Goal: Task Accomplishment & Management: Complete application form

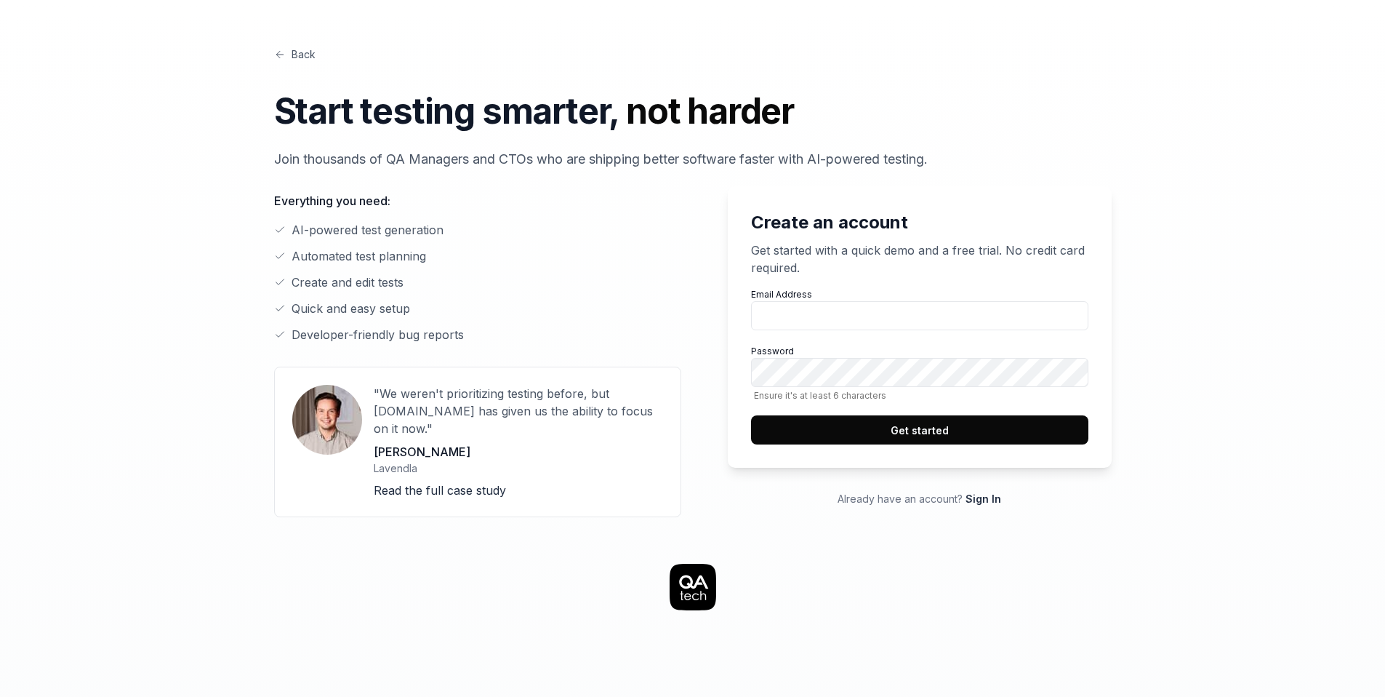
type input "[EMAIL_ADDRESS][DOMAIN_NAME]"
click at [1275, 181] on div "Back Start testing smarter, not harder Join thousands of QA Managers and CTOs w…" at bounding box center [692, 653] width 1385 height 1307
click at [945, 433] on button "Get started" at bounding box center [919, 429] width 337 height 29
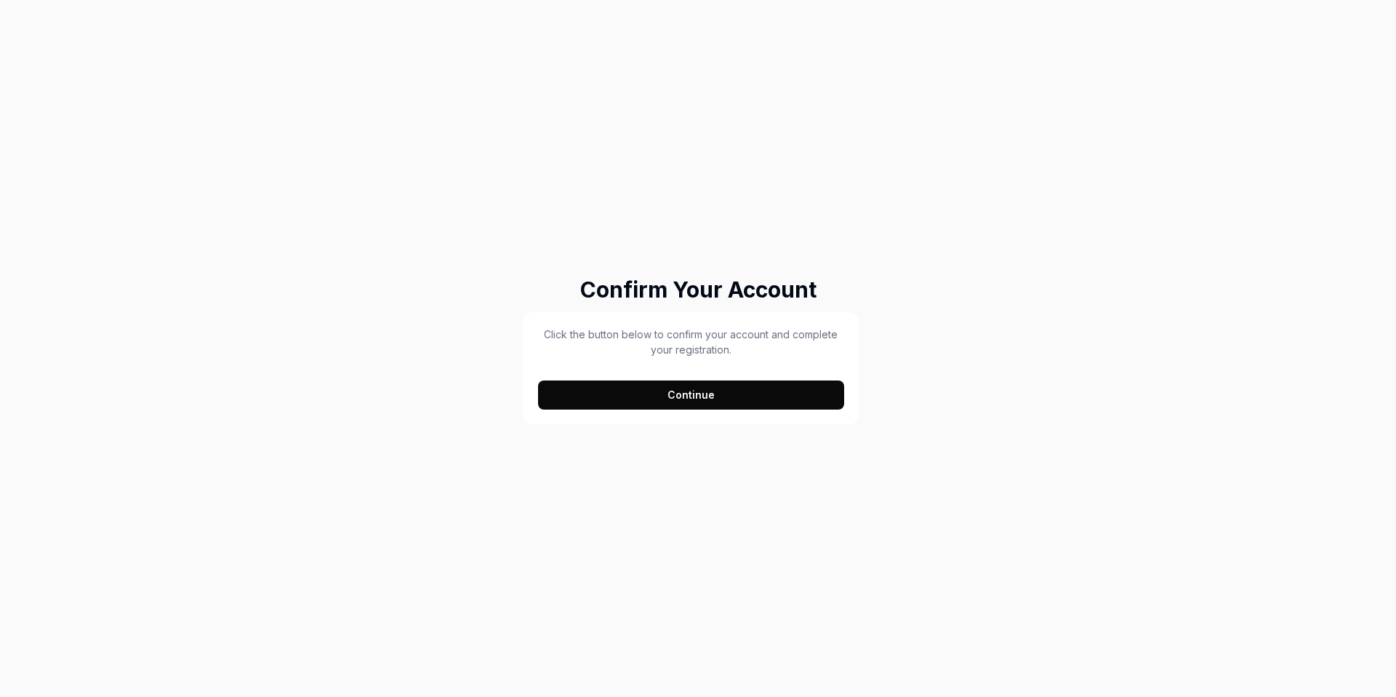
click at [693, 391] on button "Continue" at bounding box center [691, 394] width 306 height 29
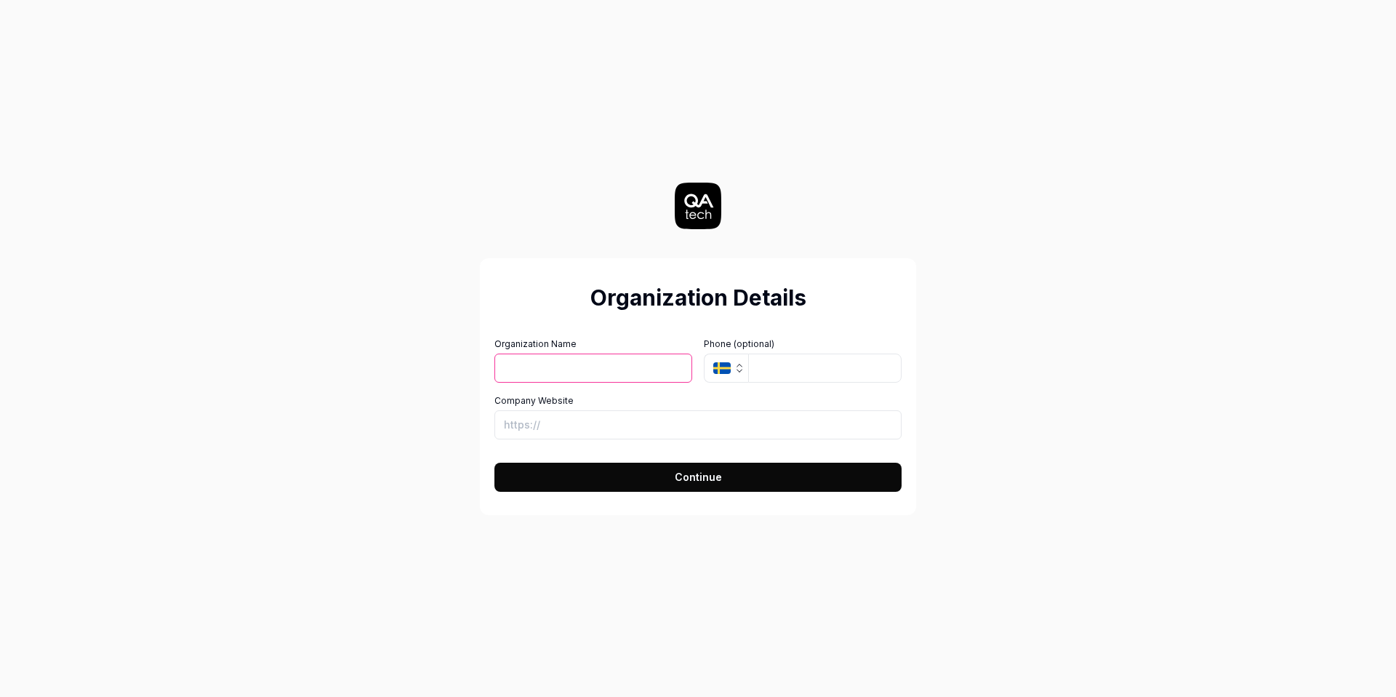
type input "[PERSON_NAME]"
click at [662, 470] on button "Continue" at bounding box center [697, 476] width 407 height 29
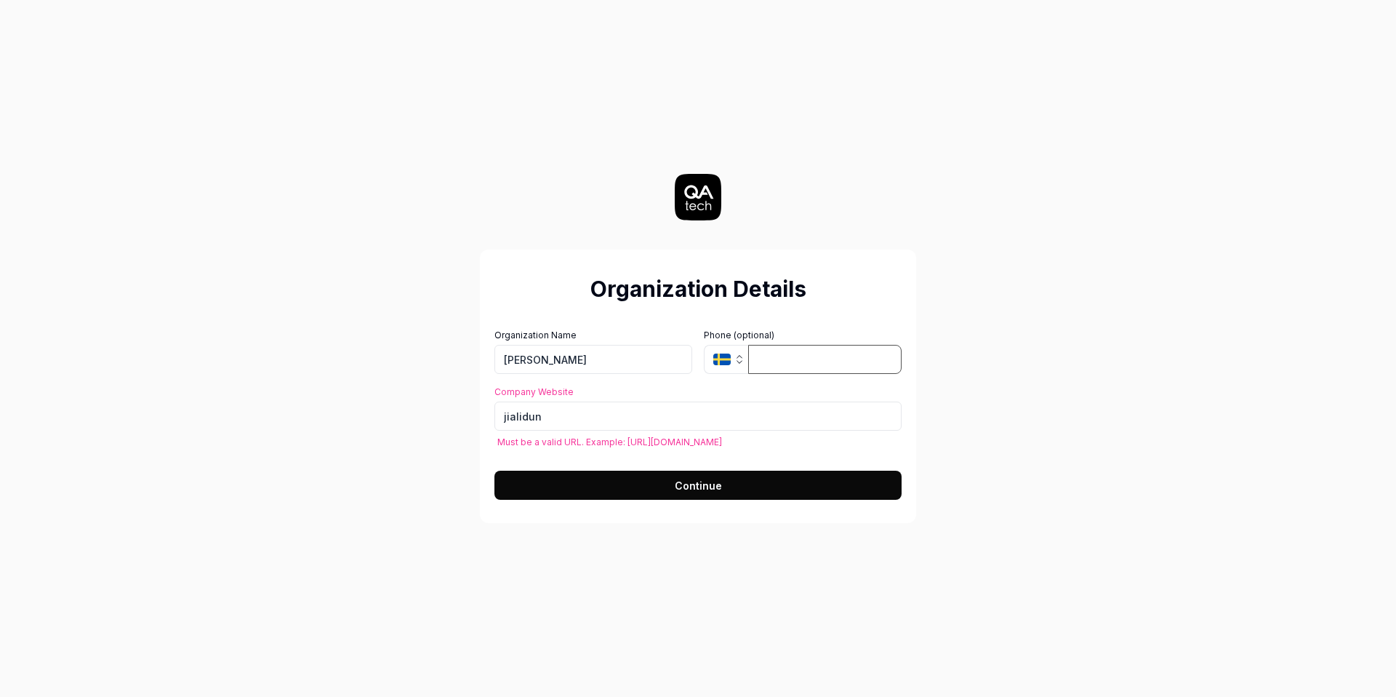
click at [795, 354] on input "tel" at bounding box center [824, 359] width 153 height 29
click at [592, 420] on input "jialidun" at bounding box center [697, 415] width 407 height 29
type input "[URL][DOMAIN_NAME]"
click at [665, 497] on button "Continue" at bounding box center [697, 484] width 407 height 29
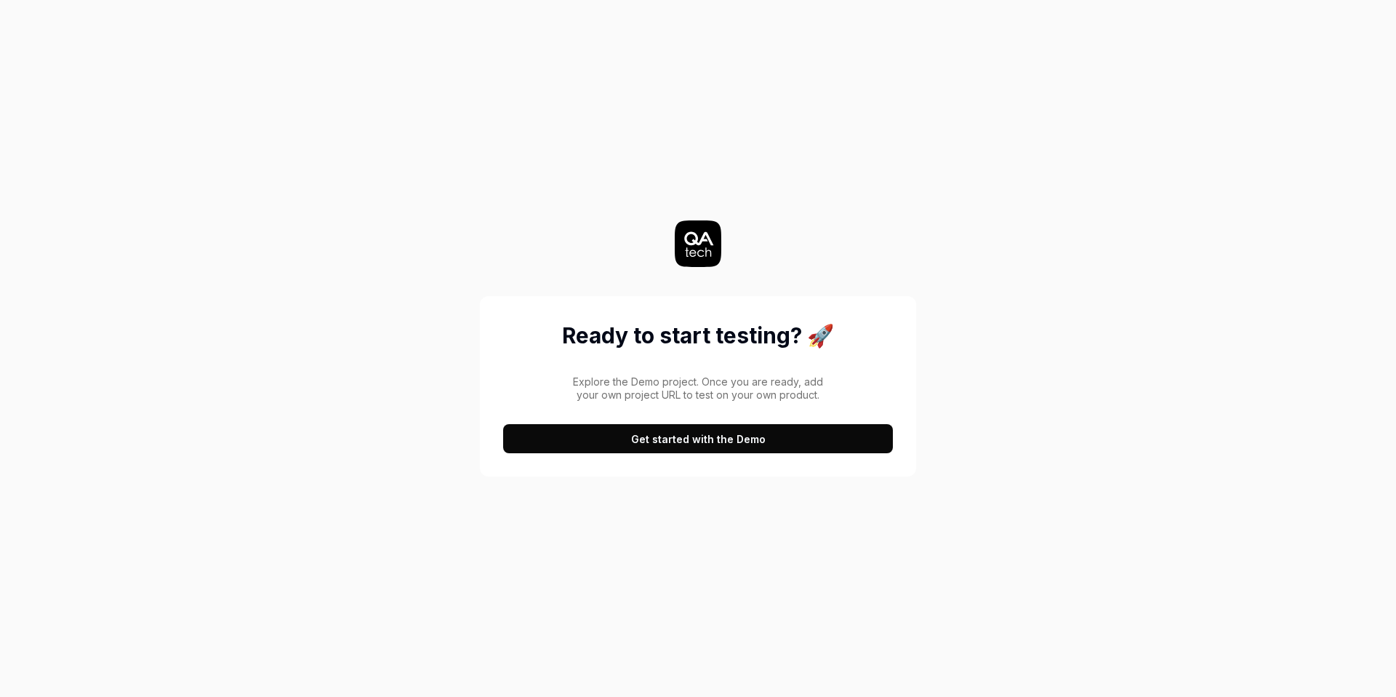
click at [729, 446] on button "Get started with the Demo" at bounding box center [698, 438] width 390 height 29
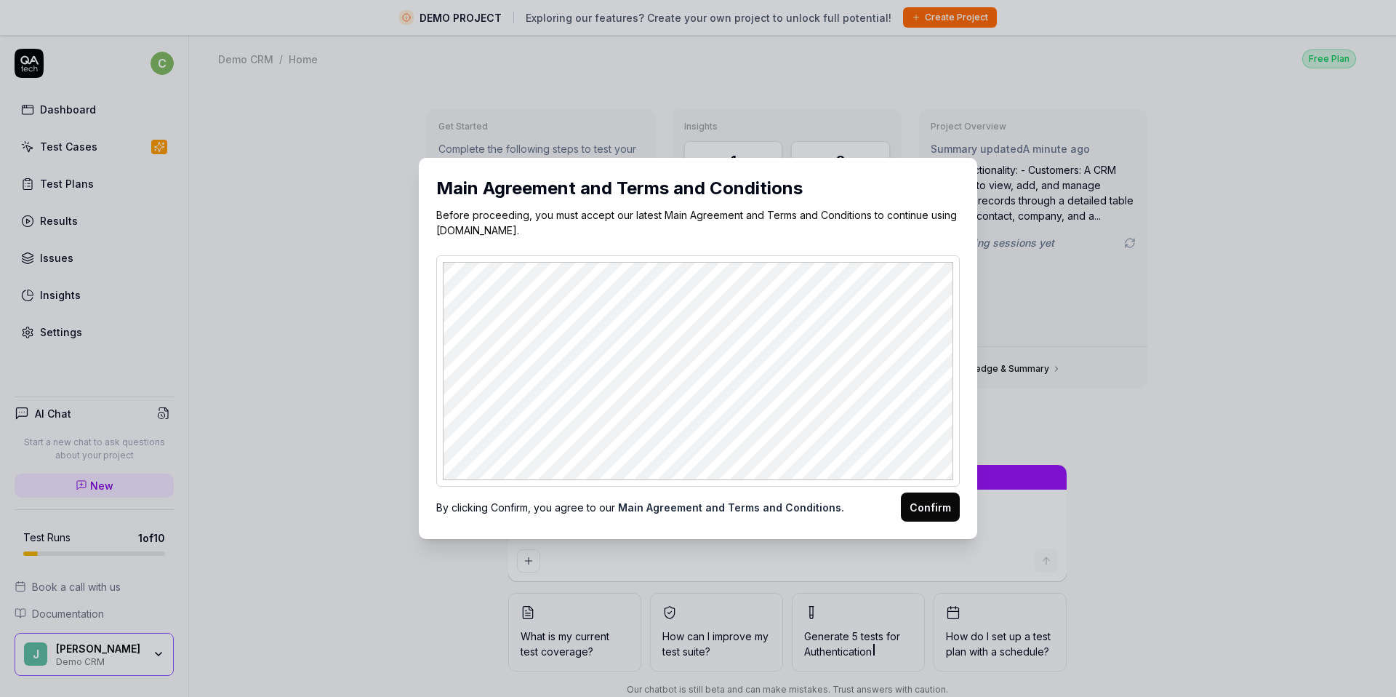
click at [910, 495] on button "Confirm" at bounding box center [930, 506] width 59 height 29
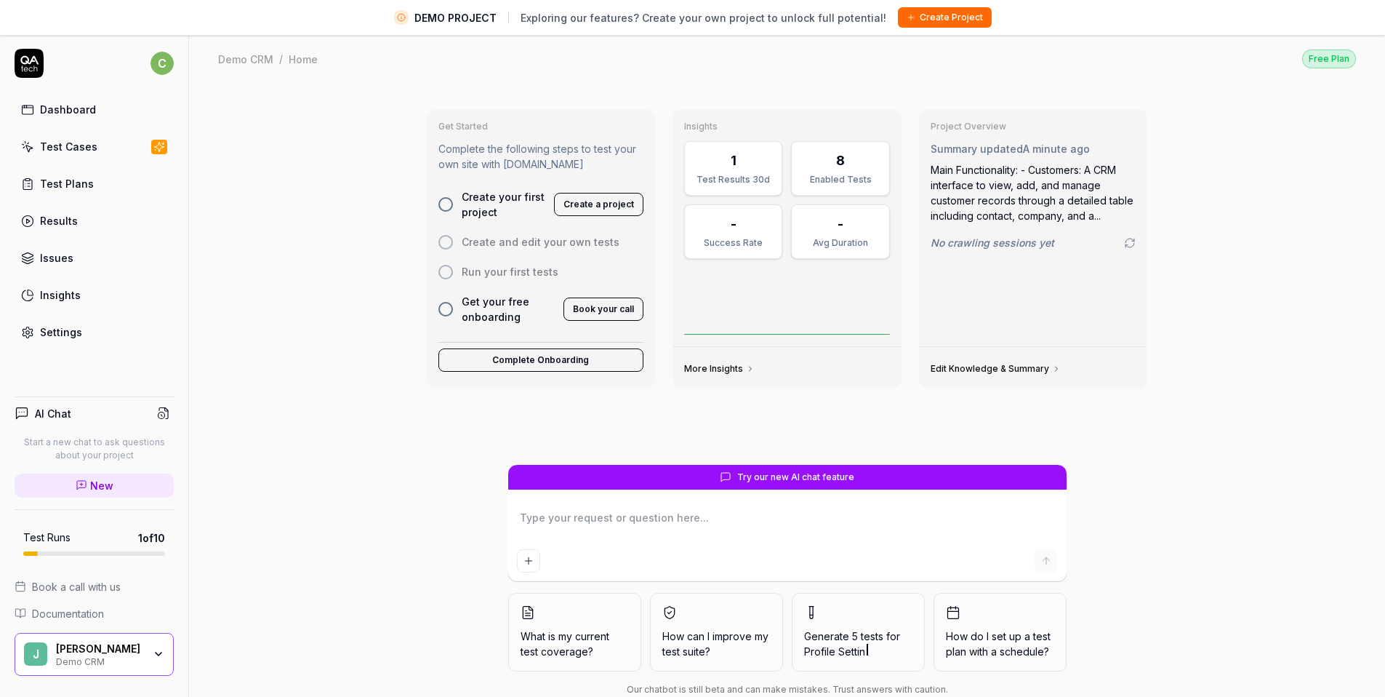
click at [510, 198] on span "Create your first project" at bounding box center [504, 204] width 84 height 31
click at [611, 208] on button "Create a project" at bounding box center [598, 204] width 89 height 23
click at [119, 153] on link "Test Cases" at bounding box center [94, 146] width 159 height 28
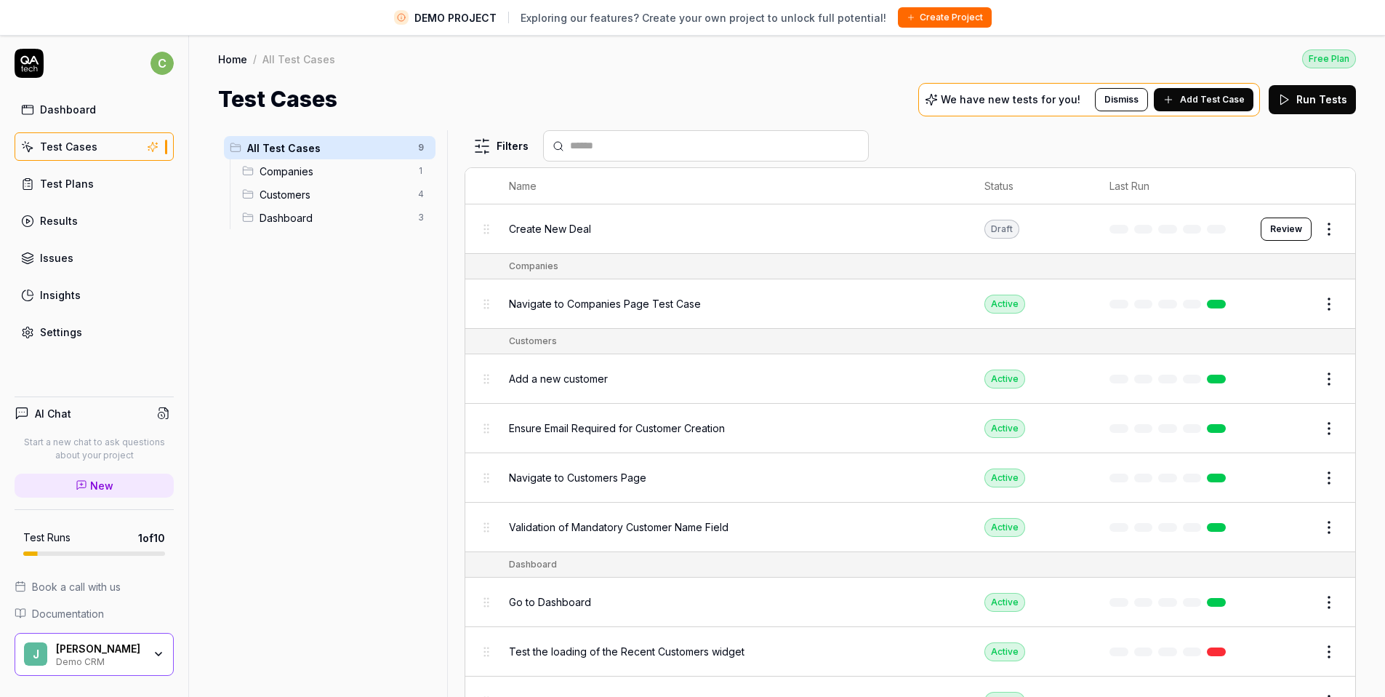
click at [316, 172] on span "Companies" at bounding box center [335, 171] width 150 height 15
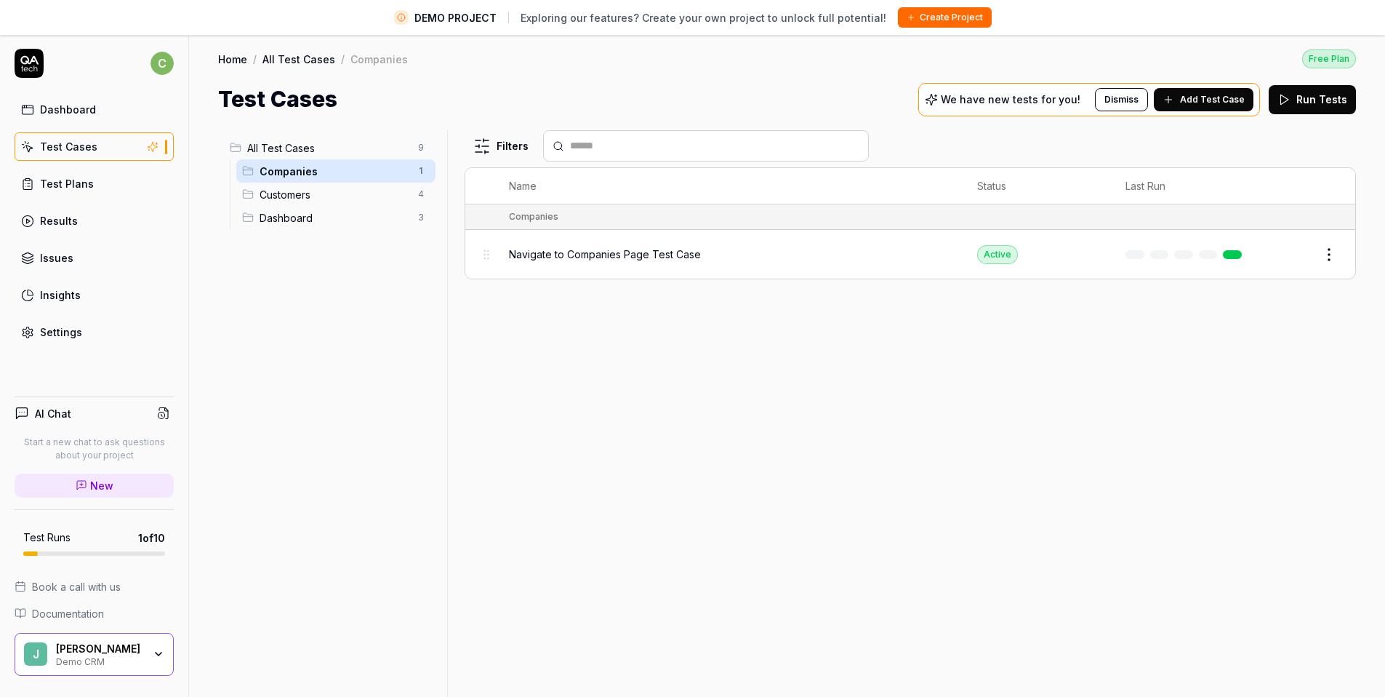
click at [313, 193] on span "Customers" at bounding box center [335, 194] width 150 height 15
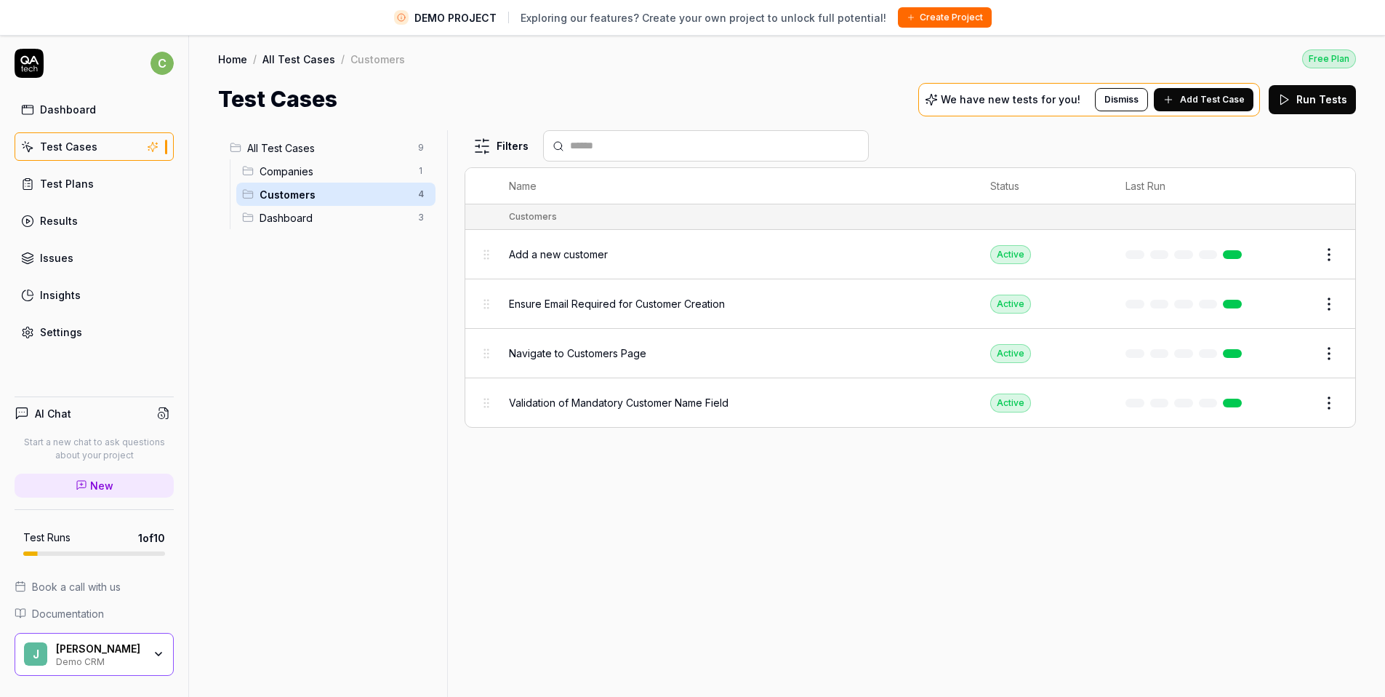
click at [314, 217] on span "Dashboard" at bounding box center [335, 217] width 150 height 15
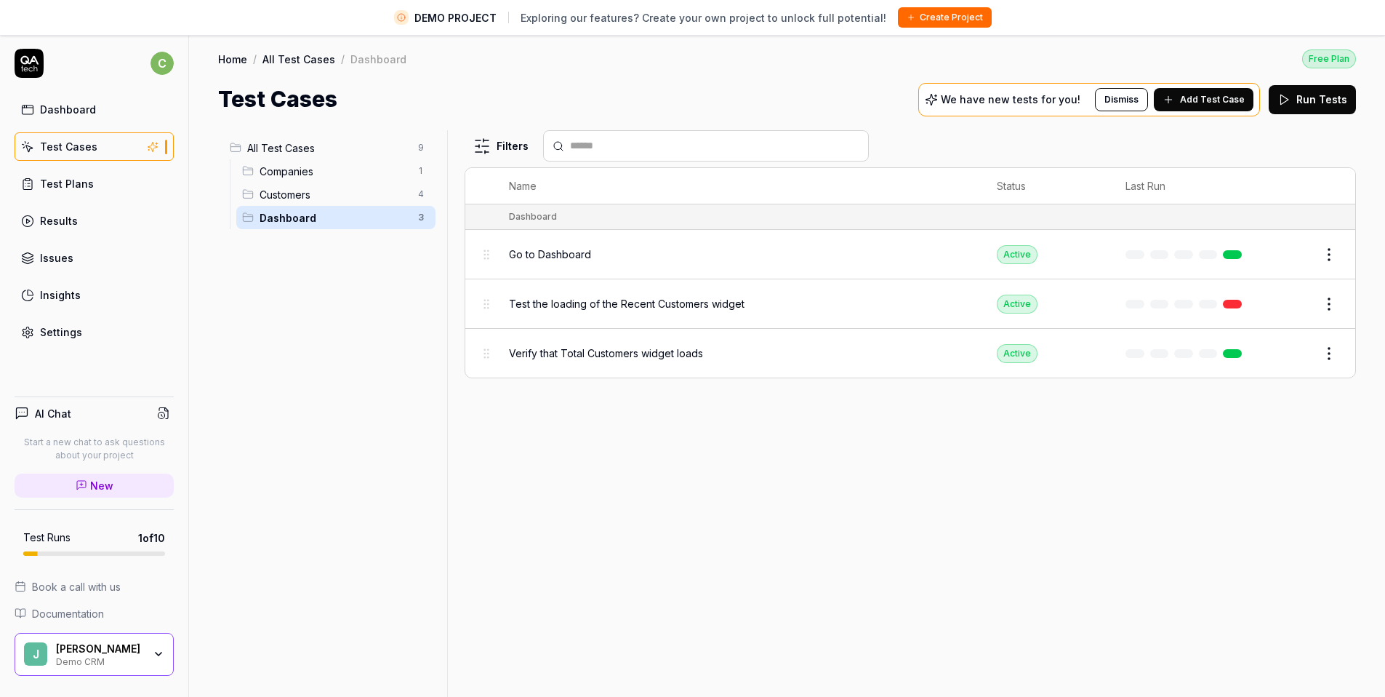
click at [323, 193] on span "Customers" at bounding box center [335, 194] width 150 height 15
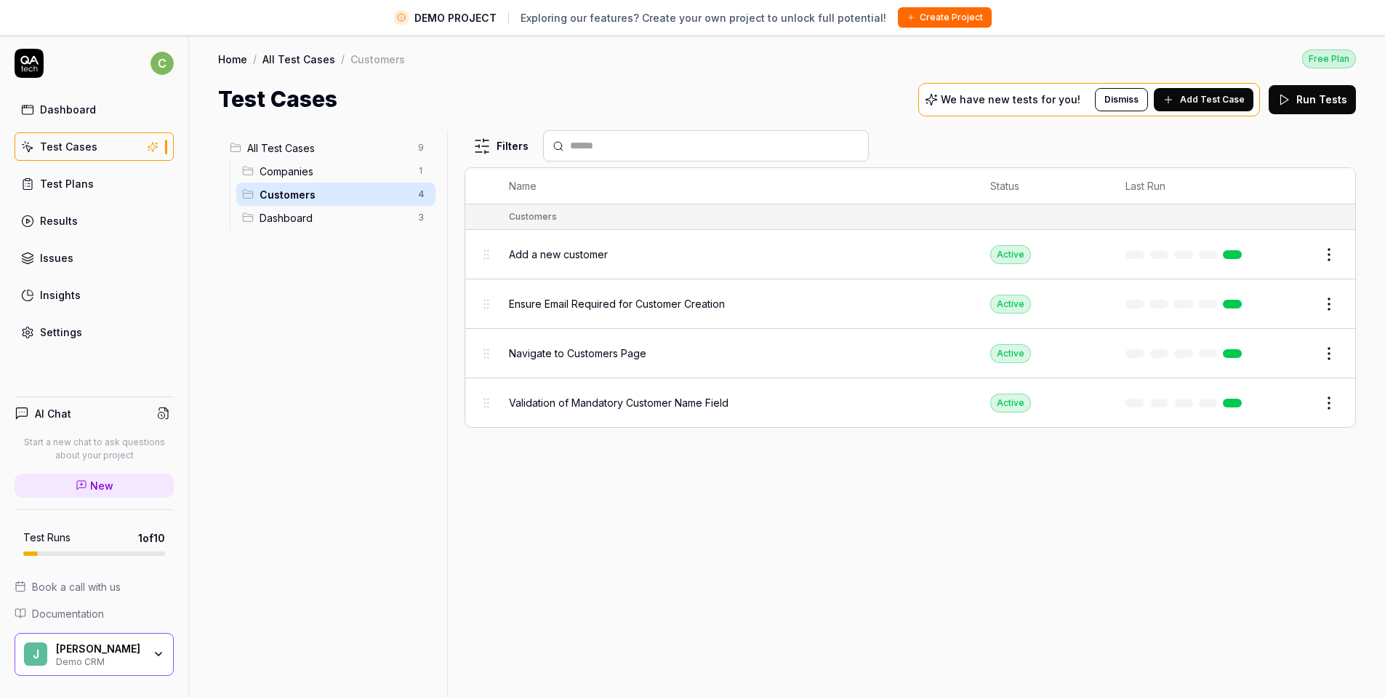
click at [326, 179] on div "Companies 1" at bounding box center [335, 170] width 199 height 23
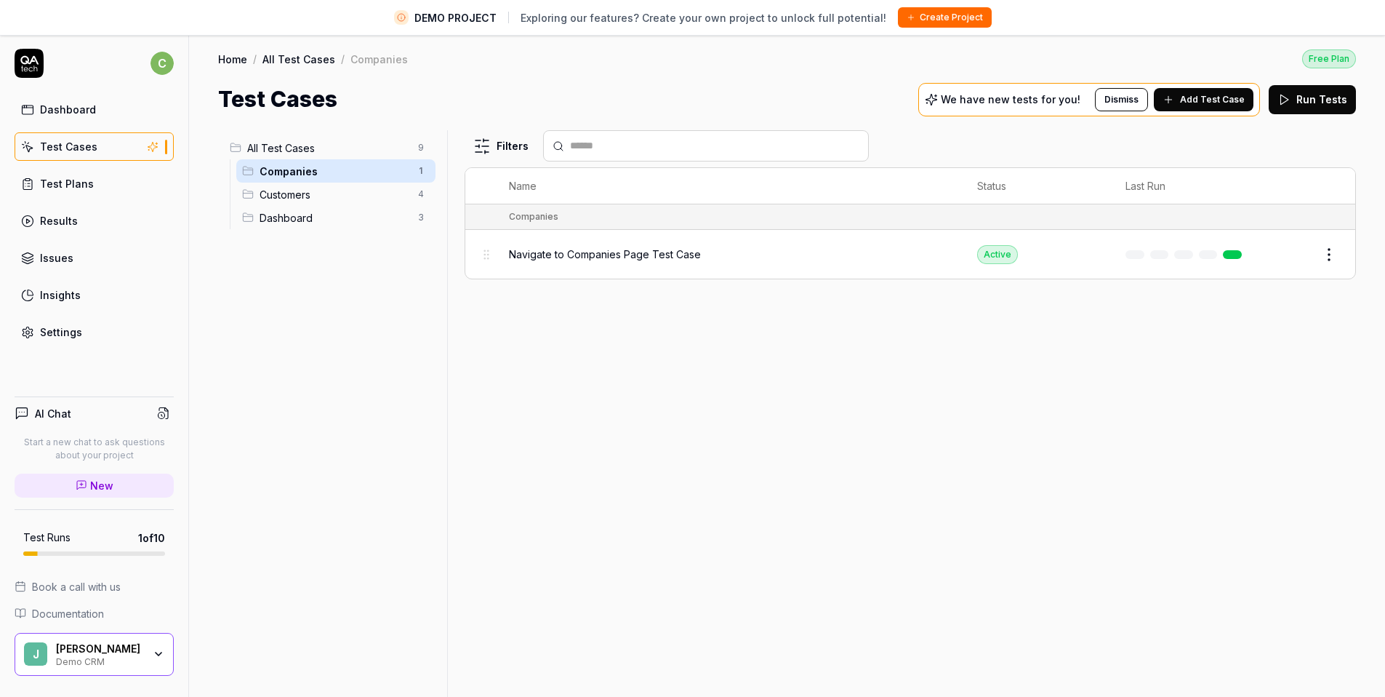
click at [313, 193] on span "Customers" at bounding box center [335, 194] width 150 height 15
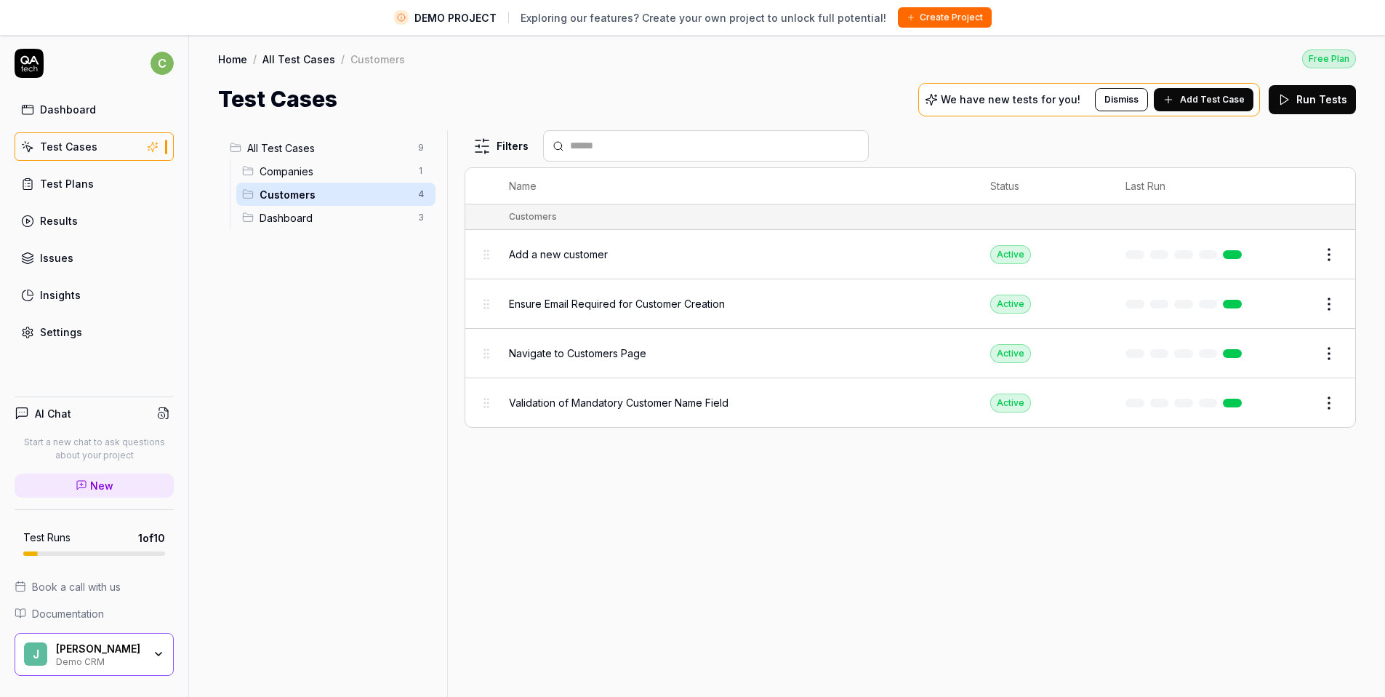
click at [311, 221] on span "Dashboard" at bounding box center [335, 217] width 150 height 15
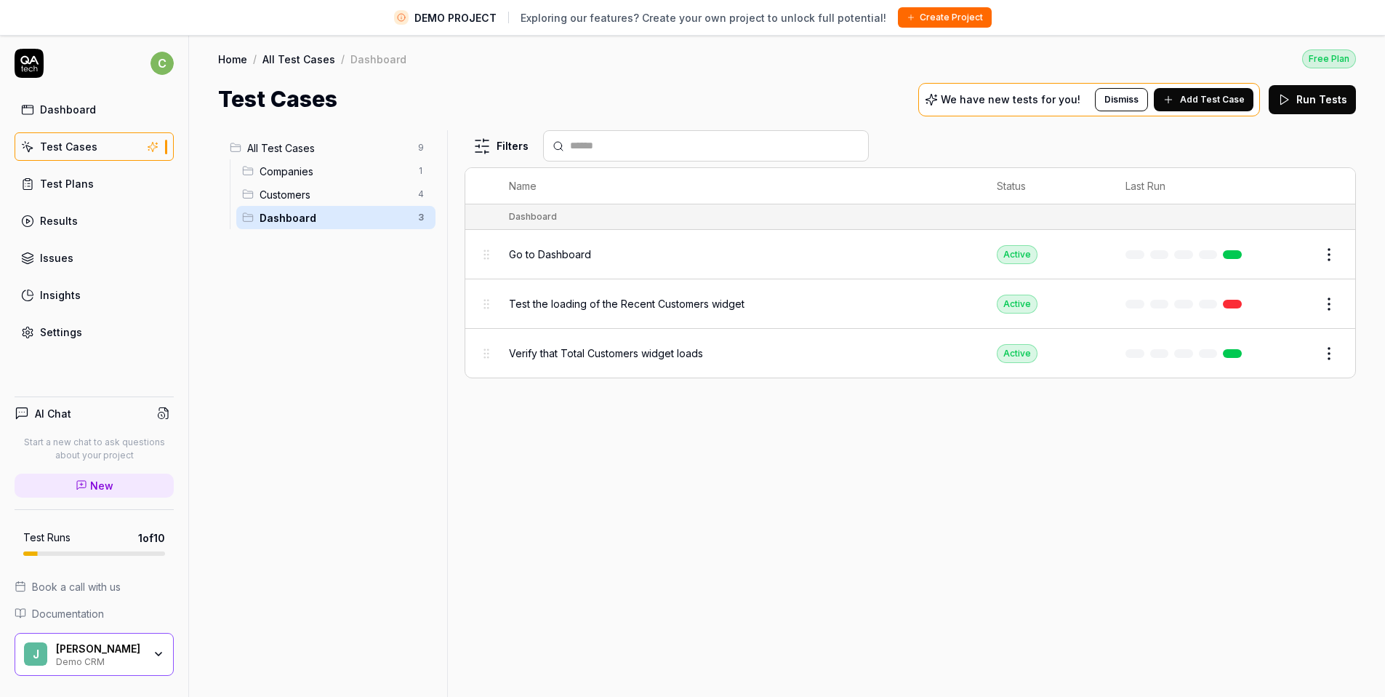
click at [94, 191] on link "Test Plans" at bounding box center [94, 183] width 159 height 28
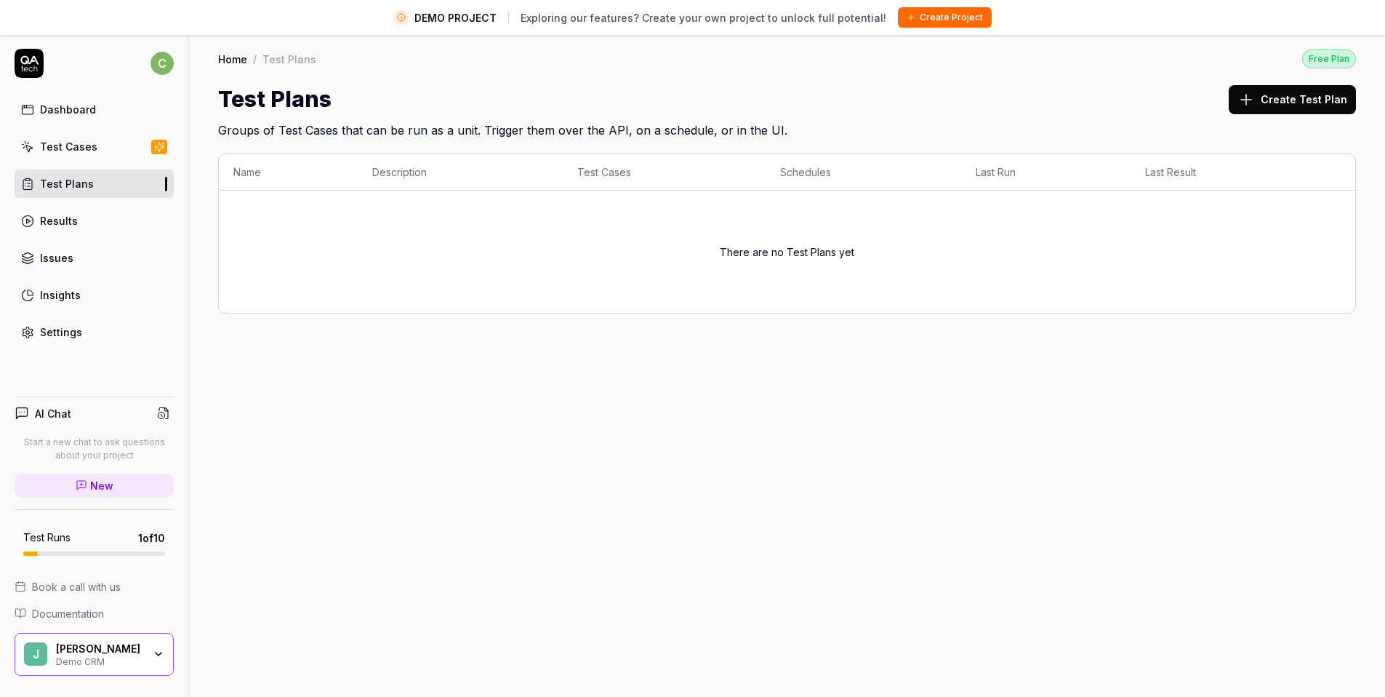
click at [87, 220] on link "Results" at bounding box center [94, 220] width 159 height 28
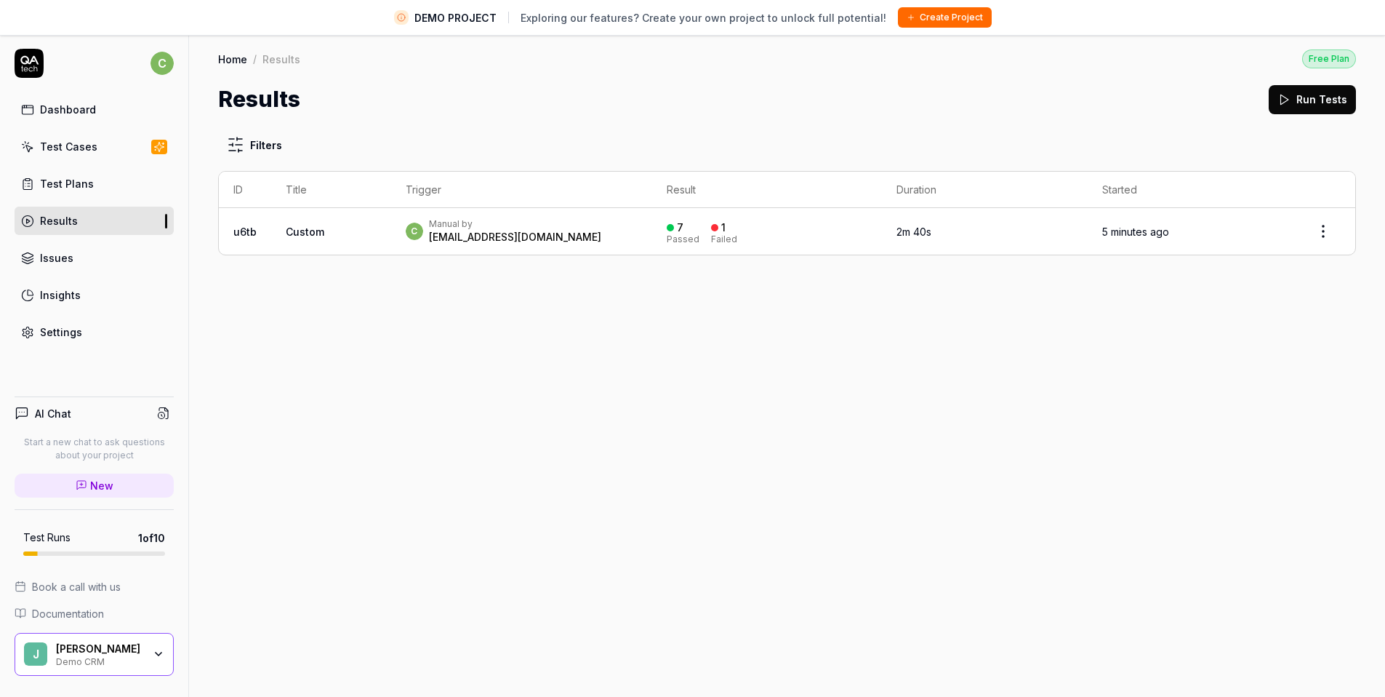
click at [35, 64] on icon at bounding box center [29, 63] width 29 height 29
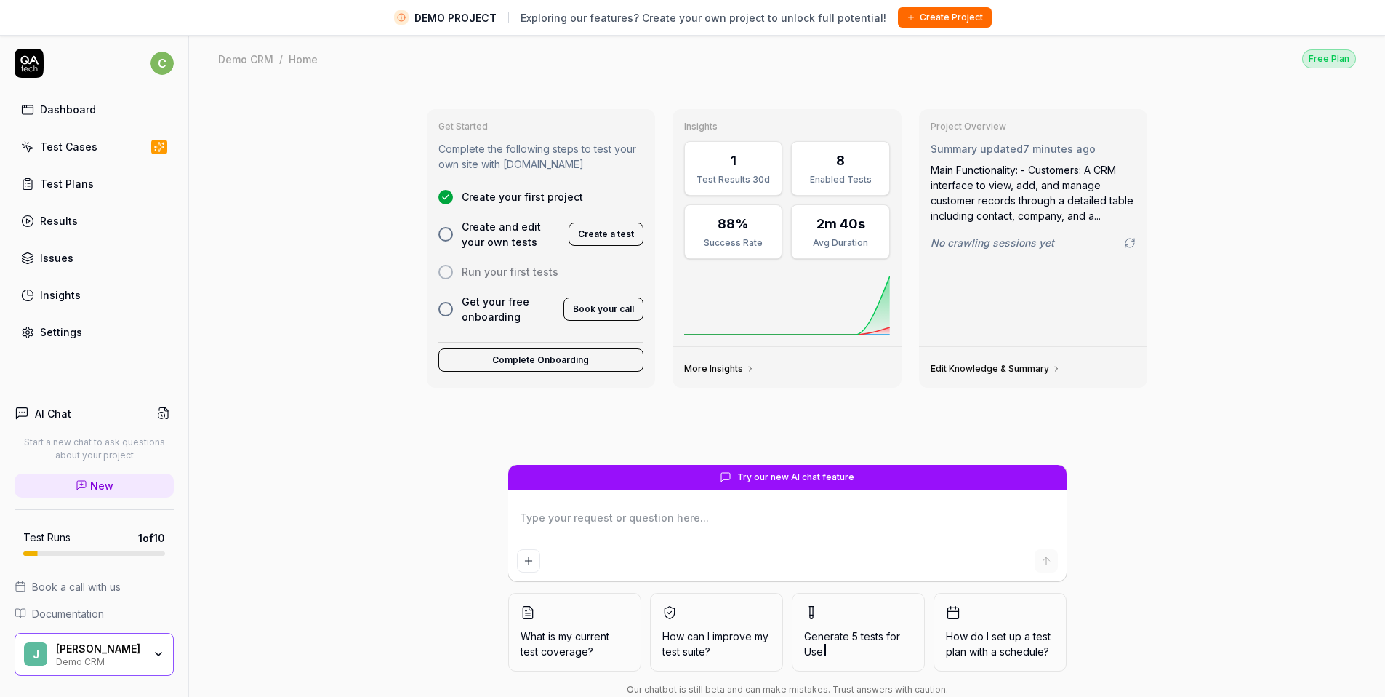
drag, startPoint x: 552, startPoint y: 518, endPoint x: 564, endPoint y: 516, distance: 11.8
click at [552, 518] on textarea at bounding box center [787, 525] width 541 height 36
click at [519, 243] on span "Create and edit your own tests" at bounding box center [511, 234] width 99 height 31
click at [549, 195] on span "Create your first project" at bounding box center [522, 196] width 121 height 15
click at [478, 236] on span "Create and edit your own tests" at bounding box center [511, 234] width 99 height 31
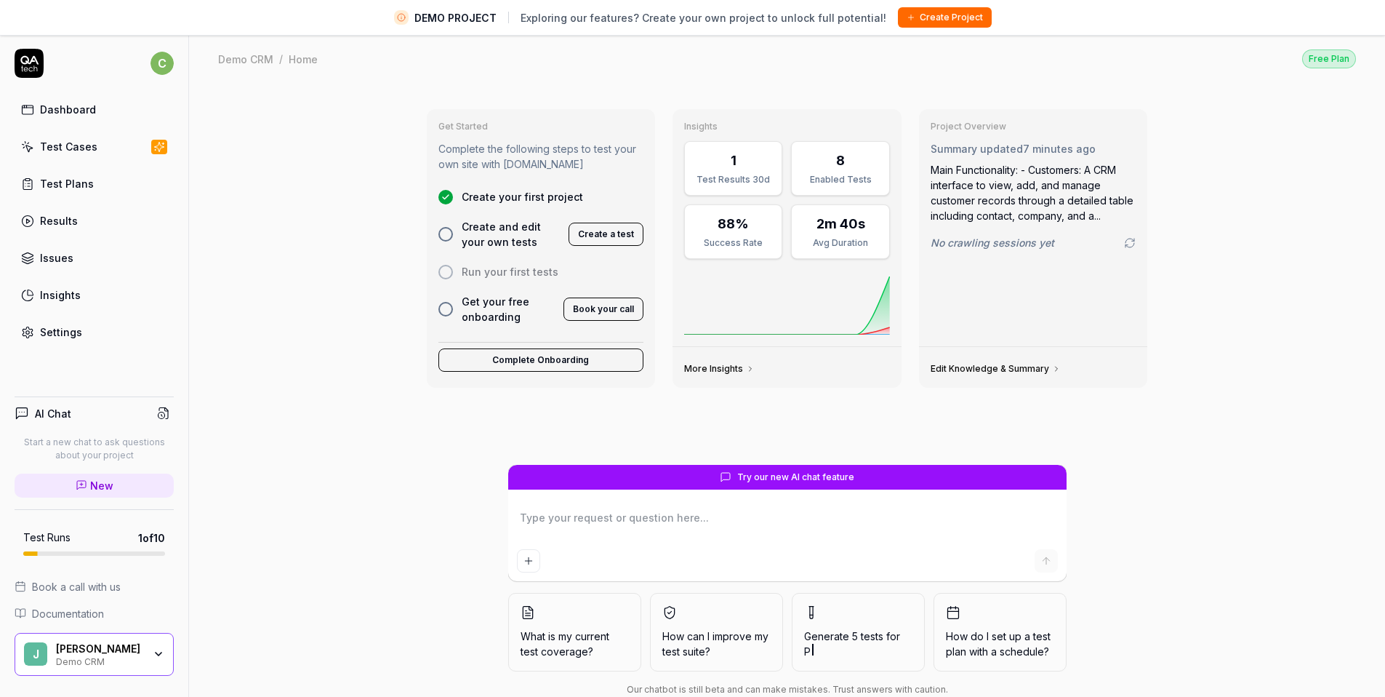
click at [445, 236] on div at bounding box center [445, 234] width 15 height 15
click at [539, 233] on span "Create and edit your own tests" at bounding box center [511, 234] width 99 height 31
click at [116, 151] on link "Test Cases" at bounding box center [94, 146] width 159 height 28
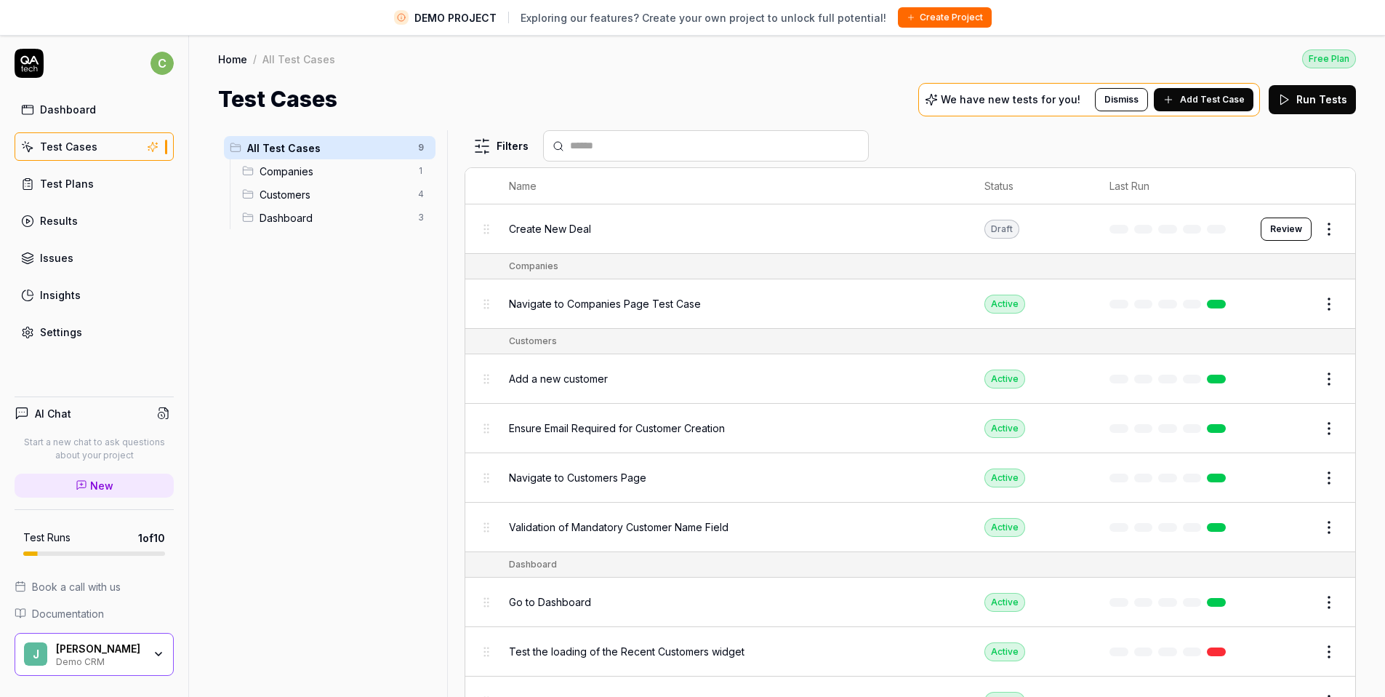
click at [574, 241] on div "Create New Deal" at bounding box center [732, 228] width 446 height 31
click at [581, 236] on div "Create New Deal" at bounding box center [732, 228] width 446 height 31
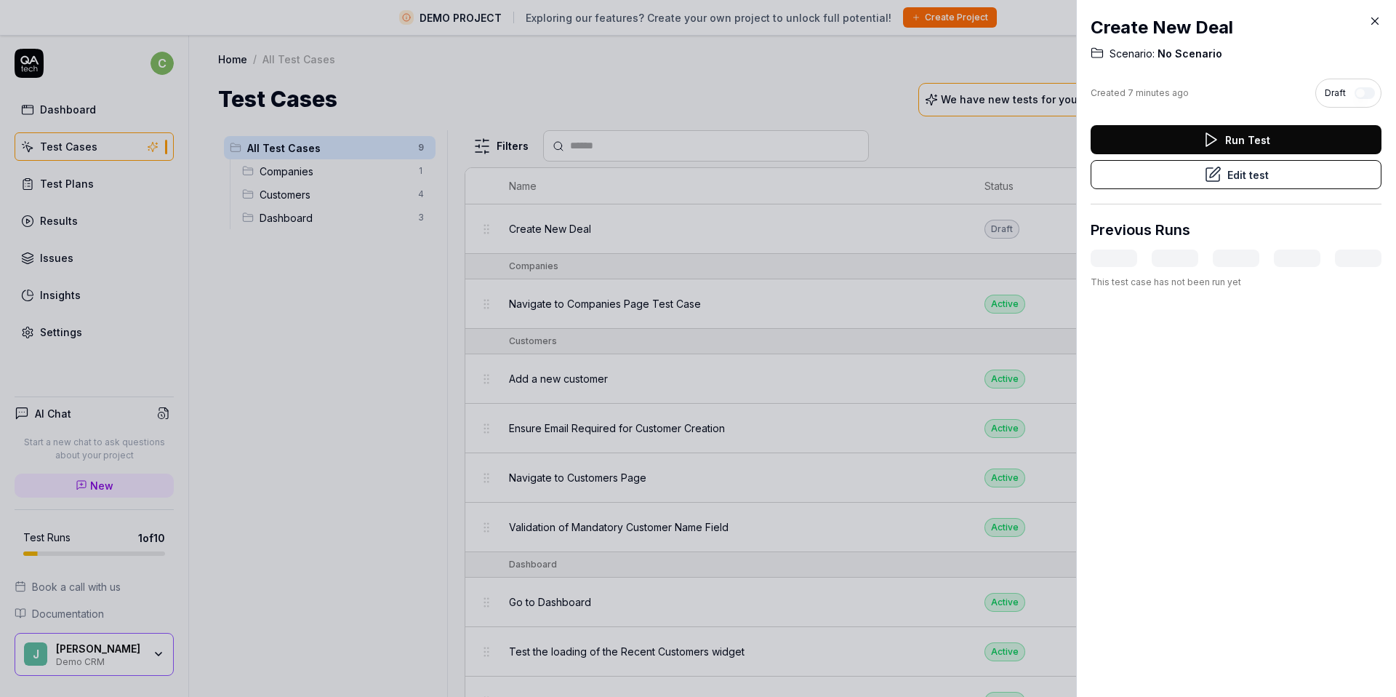
click at [659, 308] on div at bounding box center [698, 348] width 1396 height 697
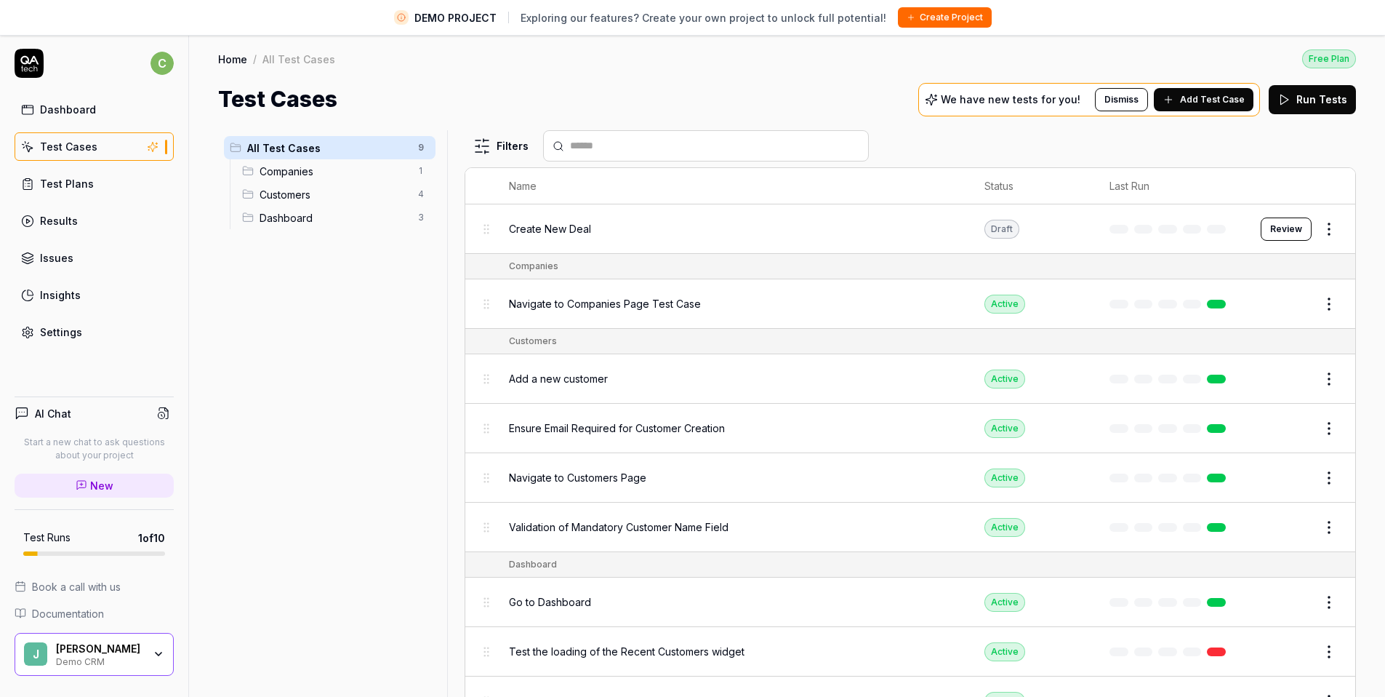
click at [1280, 306] on button "Edit" at bounding box center [1294, 303] width 35 height 23
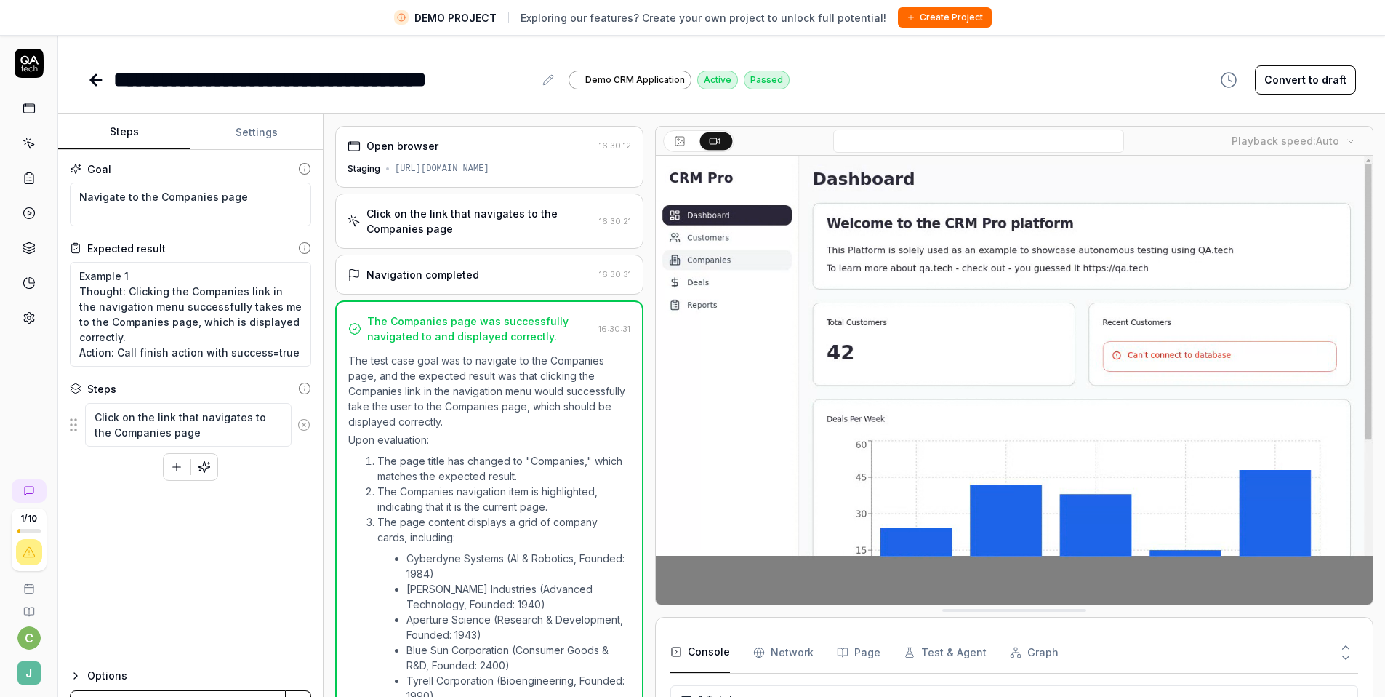
type textarea "*"
click at [100, 87] on icon at bounding box center [95, 79] width 17 height 17
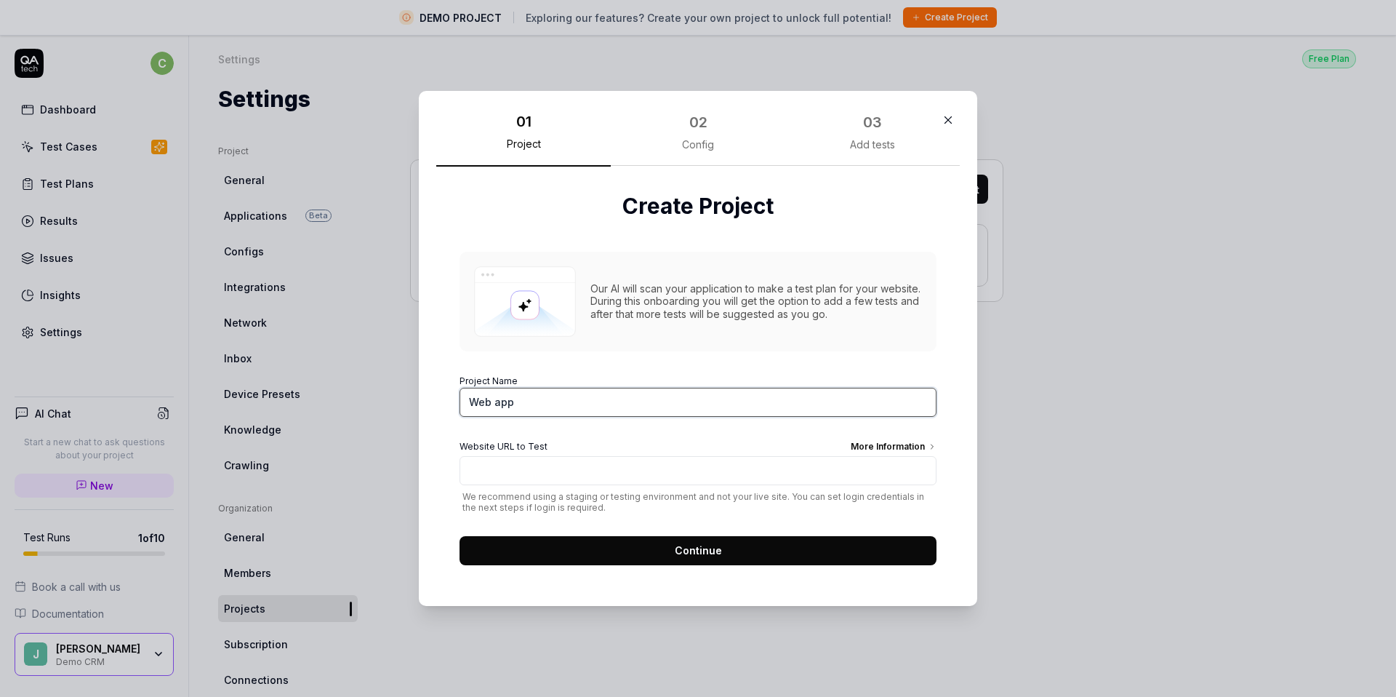
click at [633, 395] on input "Web app" at bounding box center [698, 402] width 477 height 29
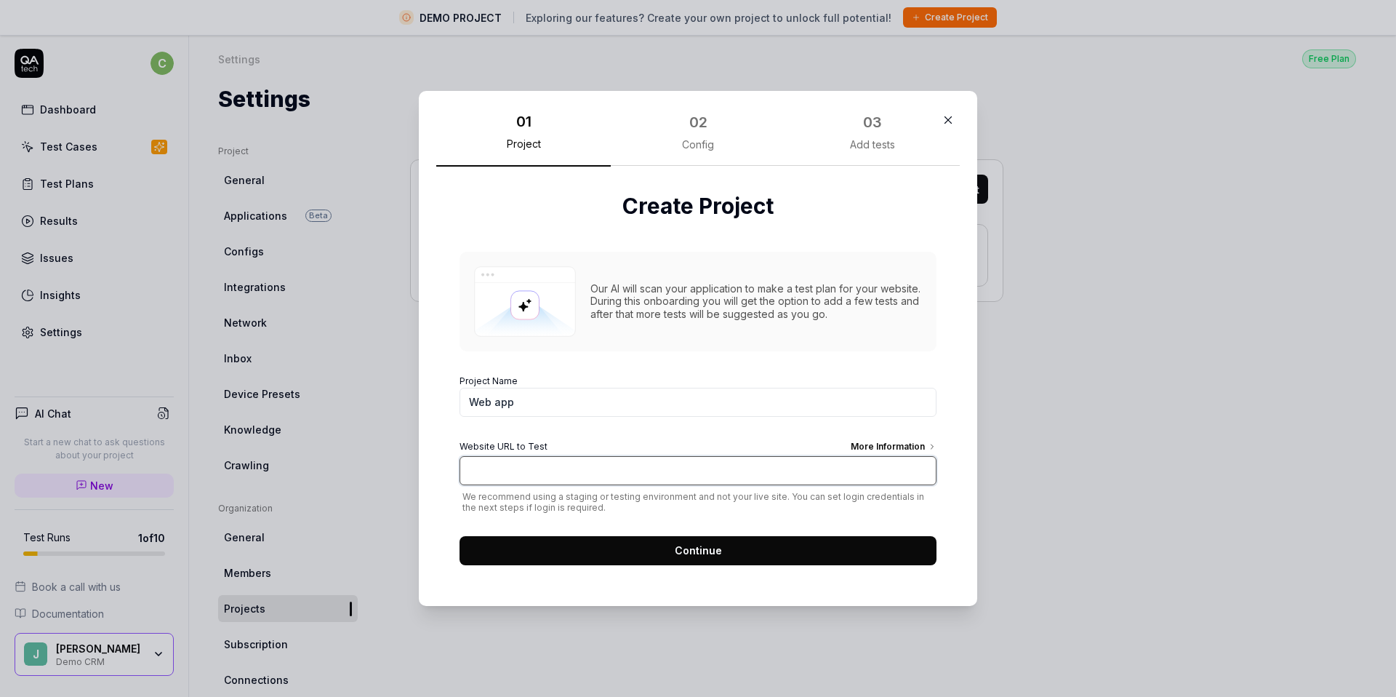
click at [761, 471] on input "Website URL to Test More Information" at bounding box center [698, 470] width 477 height 29
type input "[DOMAIN_NAME]"
click button "Continue" at bounding box center [698, 550] width 477 height 29
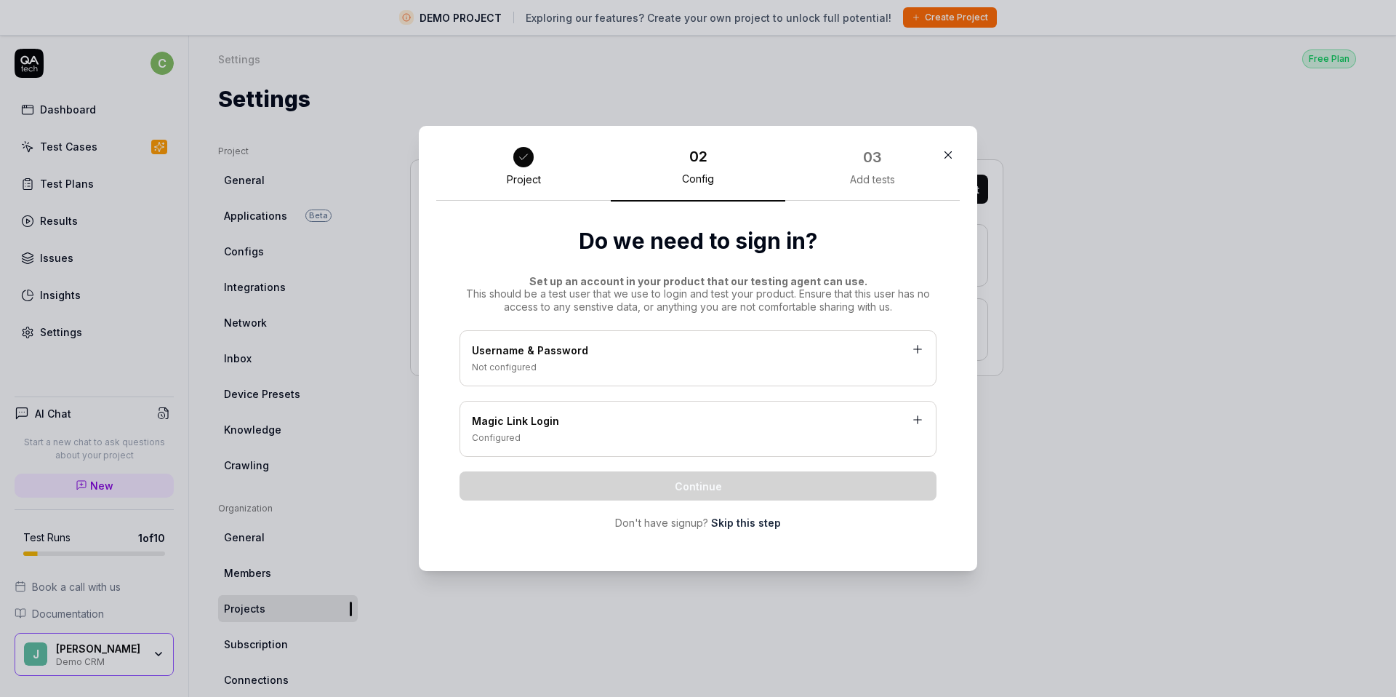
click at [729, 355] on div "Username & Password" at bounding box center [698, 351] width 452 height 18
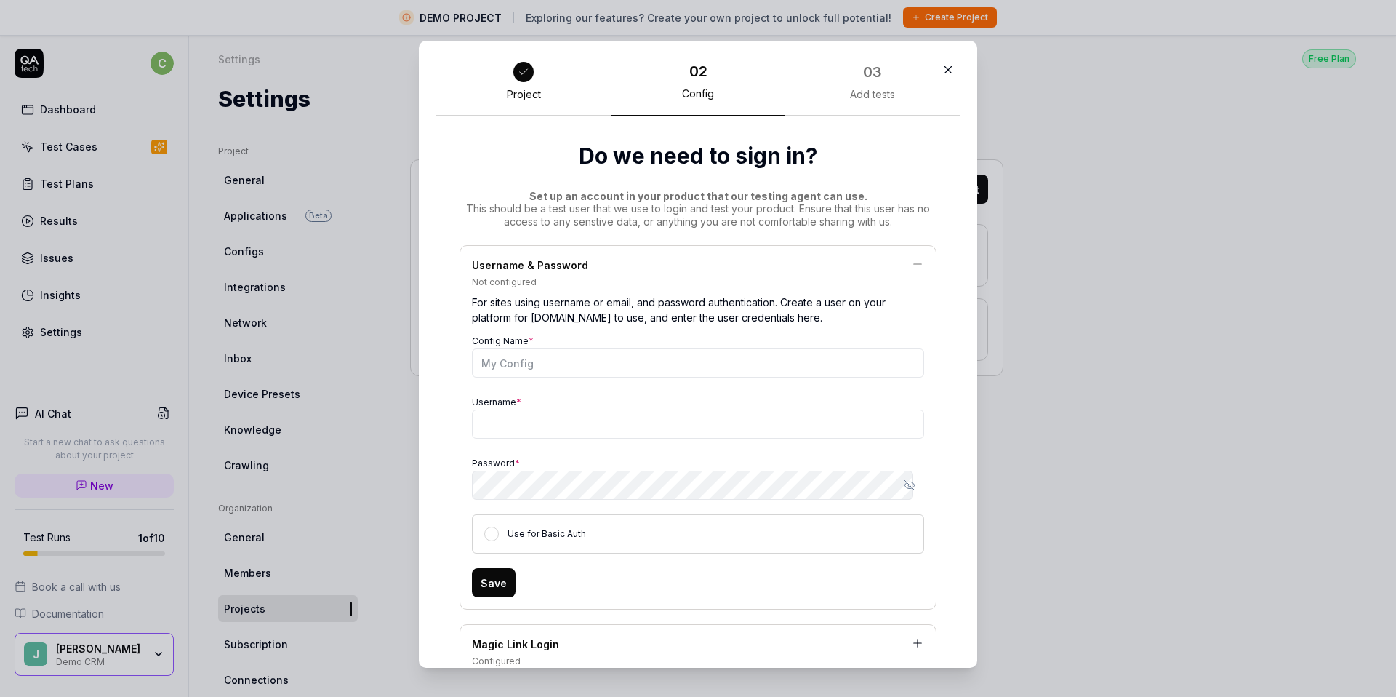
click at [530, 83] on div "Project" at bounding box center [523, 87] width 175 height 57
click at [521, 91] on div "Project" at bounding box center [524, 94] width 34 height 13
click at [527, 79] on div "Project" at bounding box center [523, 87] width 175 height 57
drag, startPoint x: 510, startPoint y: 86, endPoint x: 516, endPoint y: 94, distance: 10.3
click at [510, 86] on div "Project" at bounding box center [523, 87] width 175 height 57
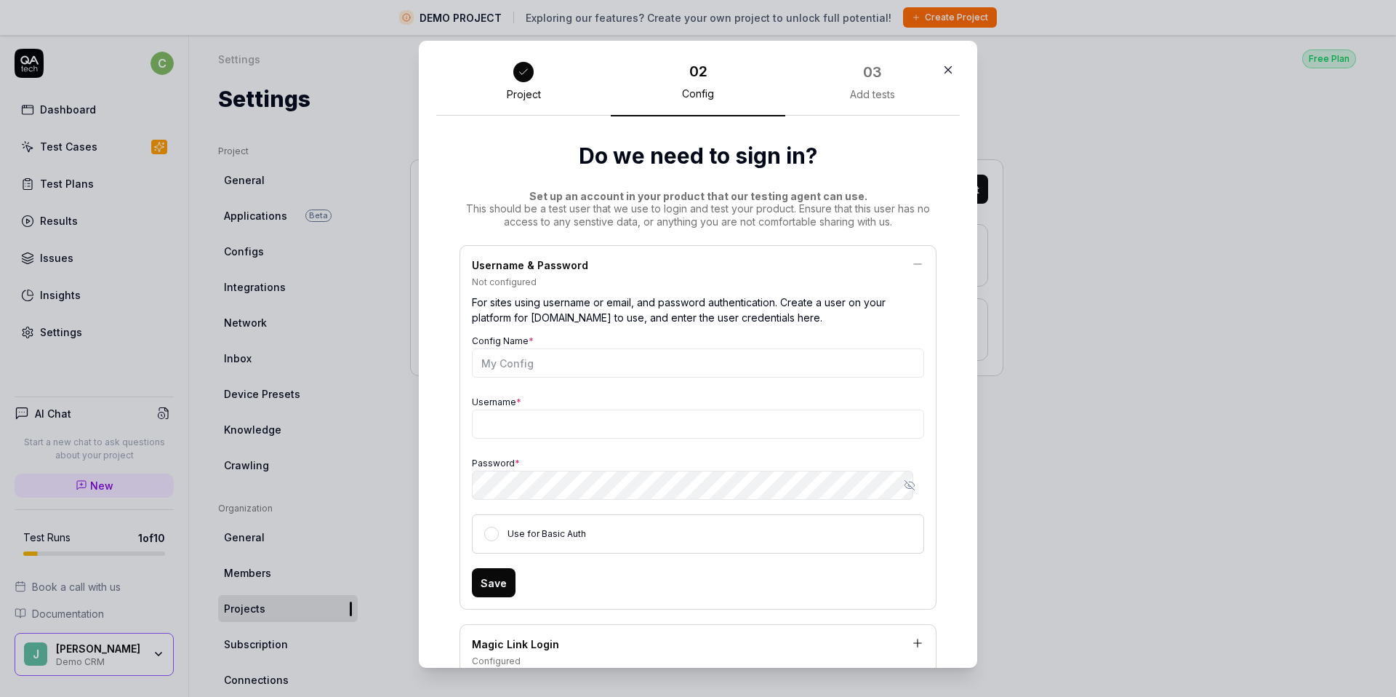
click at [555, 290] on div "For sites using username or email, and password authentication. Create a user o…" at bounding box center [698, 310] width 452 height 42
click at [564, 338] on div "Config Name *" at bounding box center [698, 354] width 452 height 47
click at [566, 348] on div "Config Name *" at bounding box center [698, 354] width 452 height 47
click at [568, 368] on input "Config Name *" at bounding box center [698, 362] width 452 height 29
click at [867, 102] on div "03 Add tests" at bounding box center [872, 87] width 175 height 57
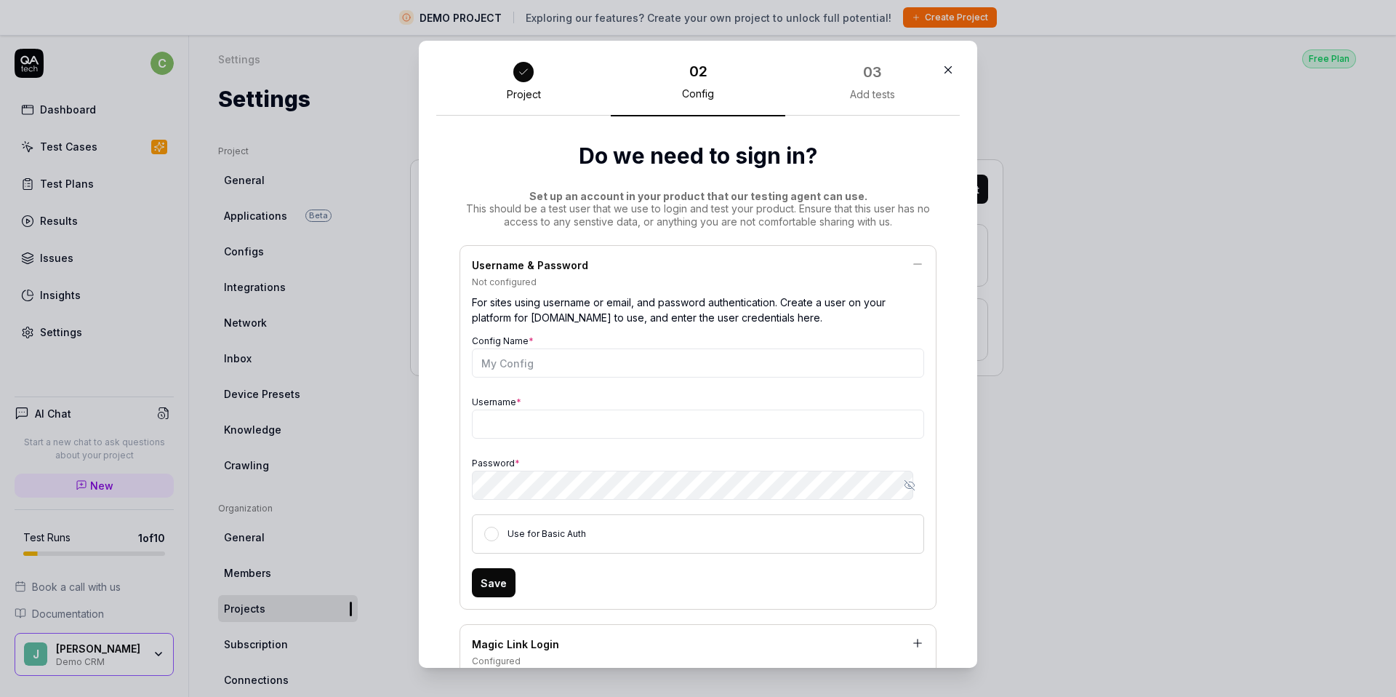
click at [868, 87] on div "03 Add tests" at bounding box center [872, 87] width 175 height 57
click at [945, 69] on icon "button" at bounding box center [948, 70] width 7 height 7
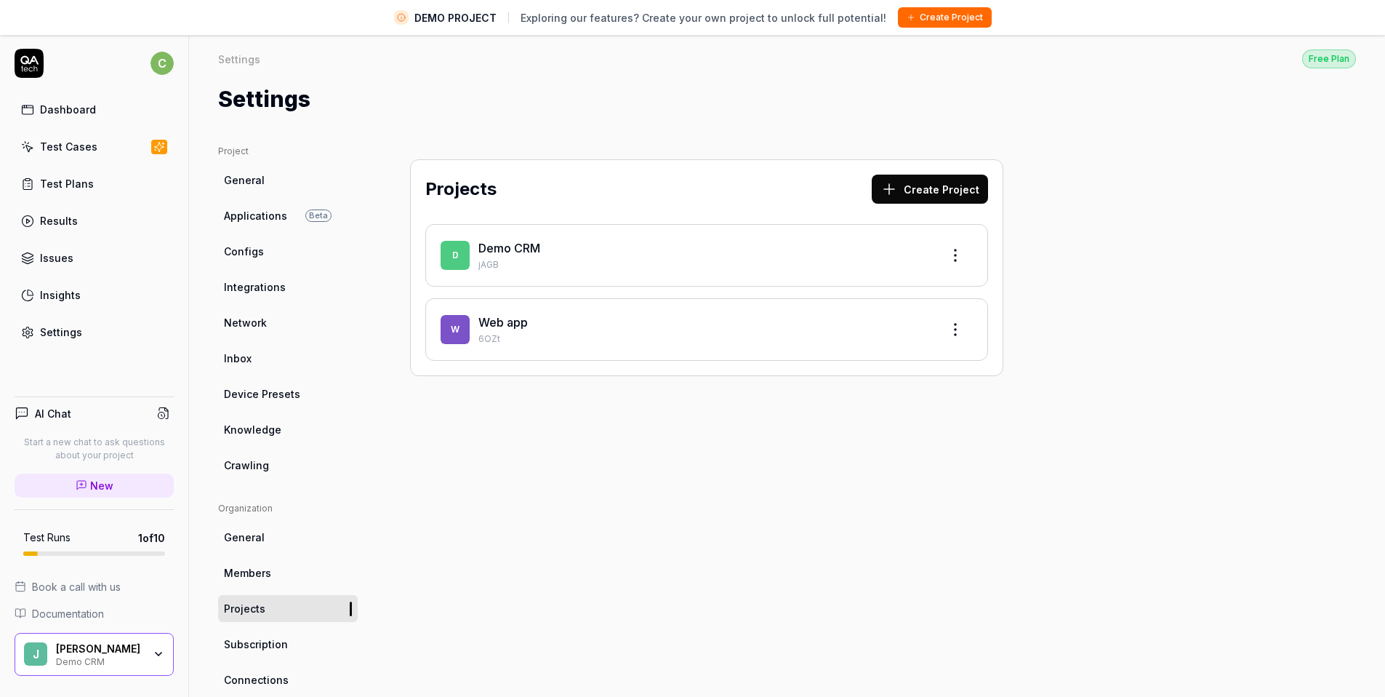
click at [733, 259] on p "jAGB" at bounding box center [703, 264] width 451 height 13
click at [649, 332] on p "6OZt" at bounding box center [703, 338] width 451 height 13
click at [955, 331] on html "DEMO PROJECT Exploring our features? Create your own project to unlock full pot…" at bounding box center [698, 365] width 1396 height 731
click at [630, 300] on html "DEMO PROJECT Exploring our features? Create your own project to unlock full pot…" at bounding box center [692, 365] width 1385 height 731
click at [561, 312] on div "W Web app 6OZt" at bounding box center [706, 329] width 563 height 63
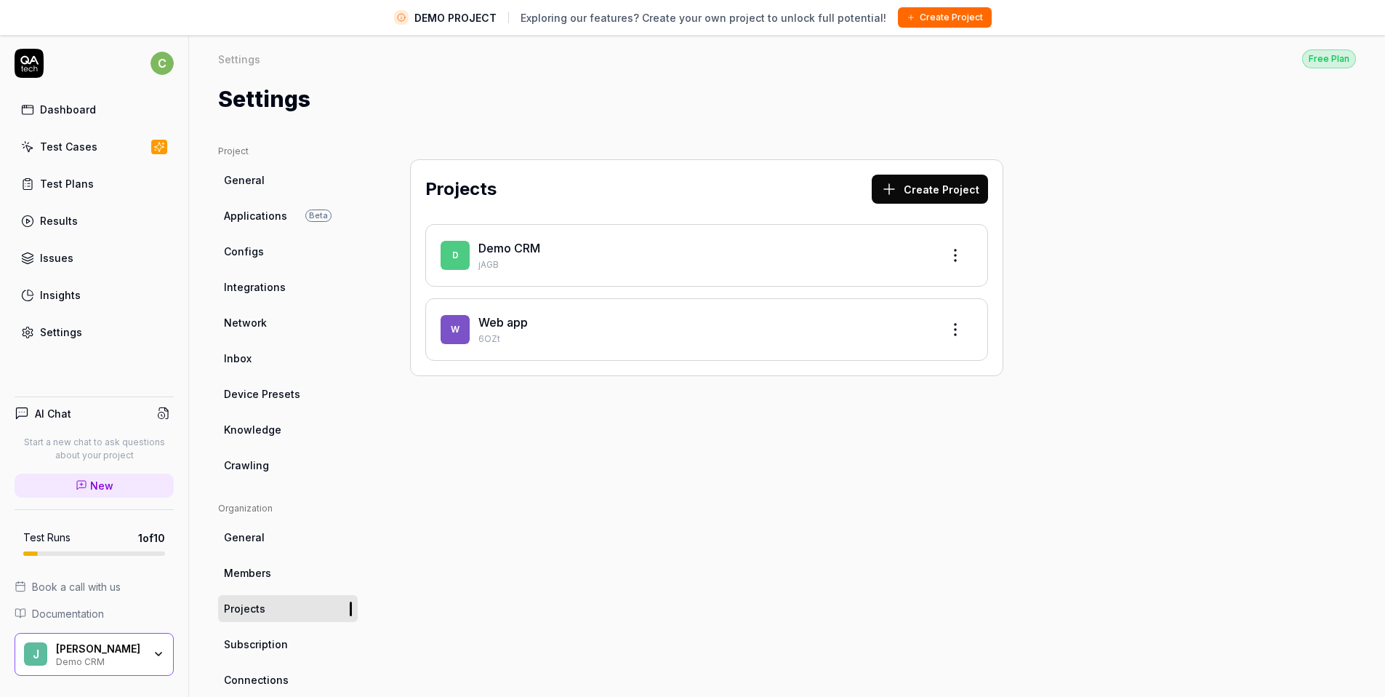
click at [88, 116] on div "Dashboard" at bounding box center [68, 109] width 56 height 15
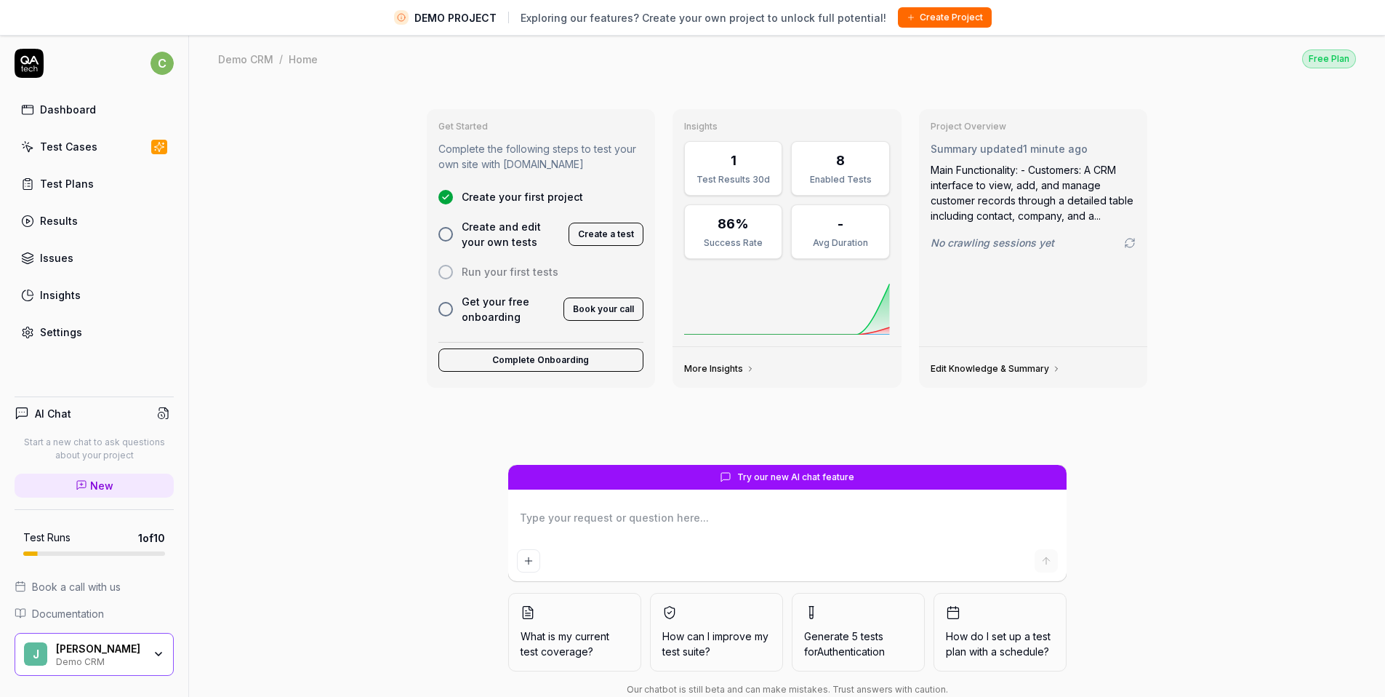
click at [510, 236] on span "Create and edit your own tests" at bounding box center [511, 234] width 99 height 31
click at [616, 240] on button "Create a test" at bounding box center [606, 233] width 75 height 23
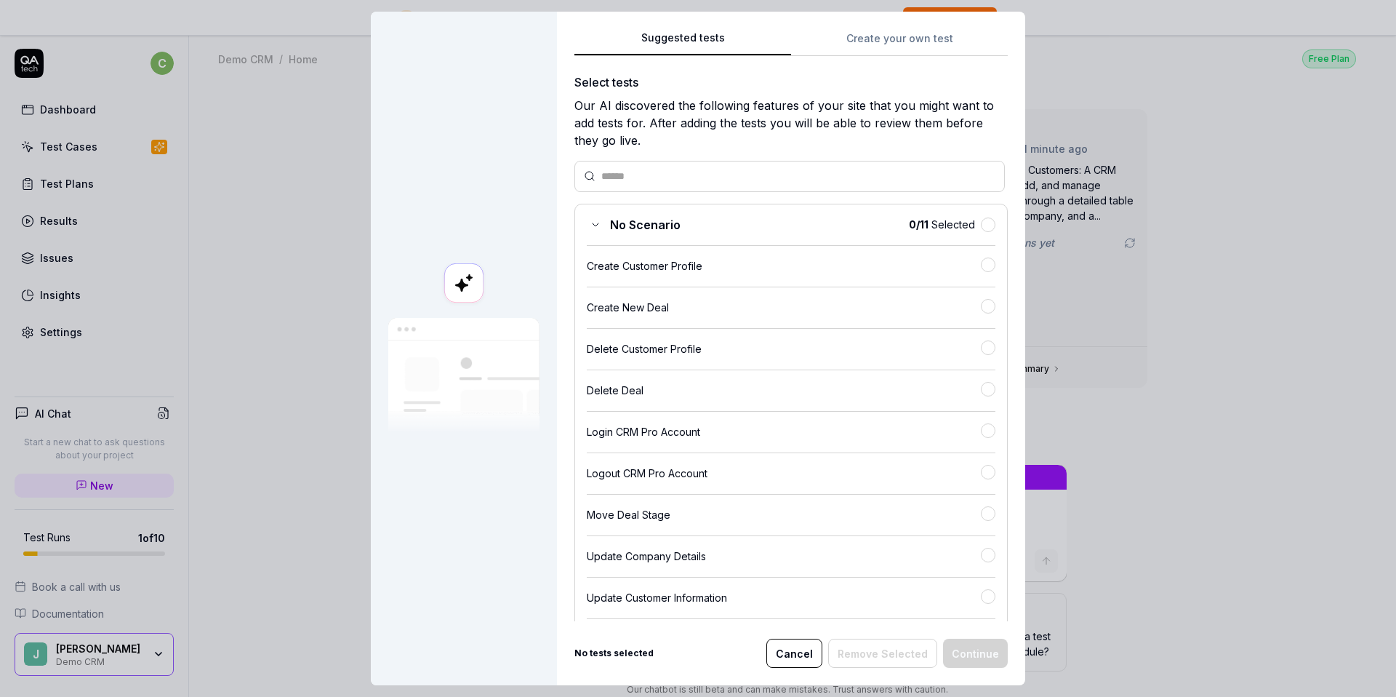
click at [774, 300] on div "Create New Deal" at bounding box center [784, 307] width 394 height 15
click at [955, 647] on button "Continue" at bounding box center [975, 652] width 65 height 29
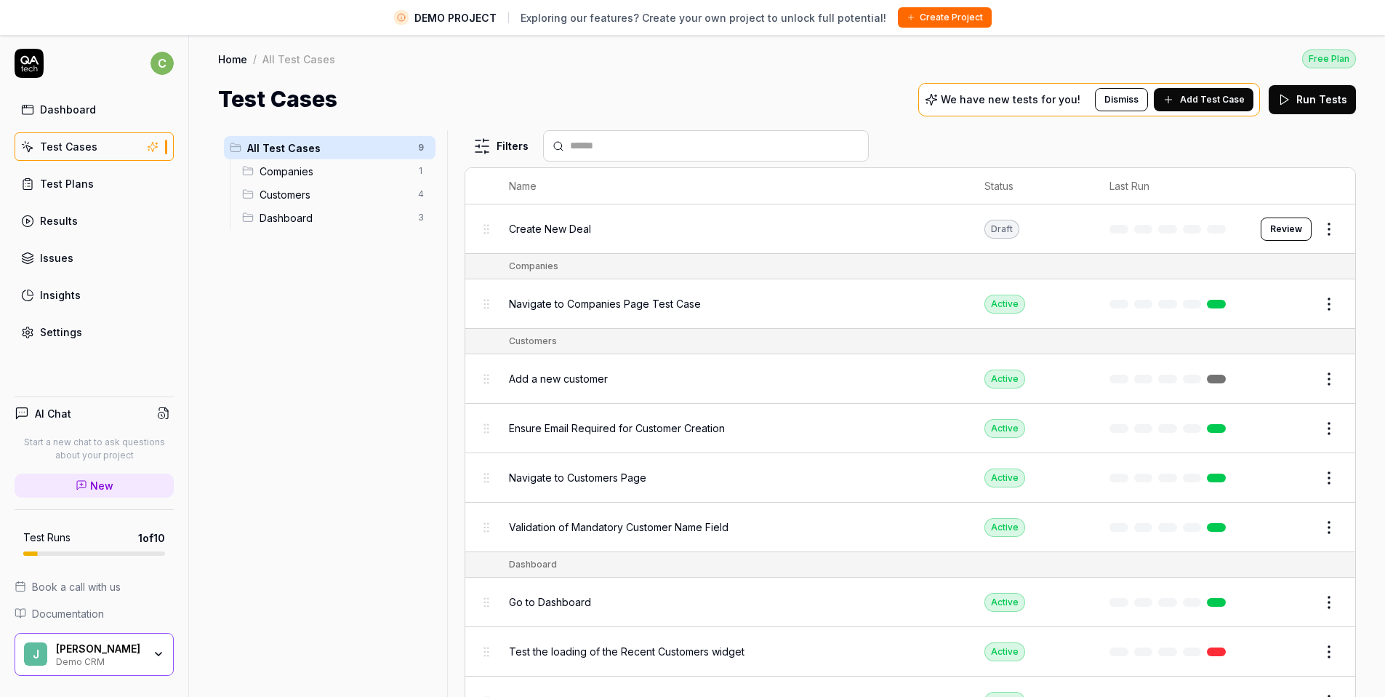
click at [610, 221] on div "Create New Deal" at bounding box center [732, 228] width 446 height 15
click at [970, 216] on td "Draft" at bounding box center [1032, 228] width 125 height 49
click at [994, 228] on div "Draft" at bounding box center [1001, 229] width 35 height 19
click at [1297, 227] on button "Review" at bounding box center [1286, 228] width 51 height 23
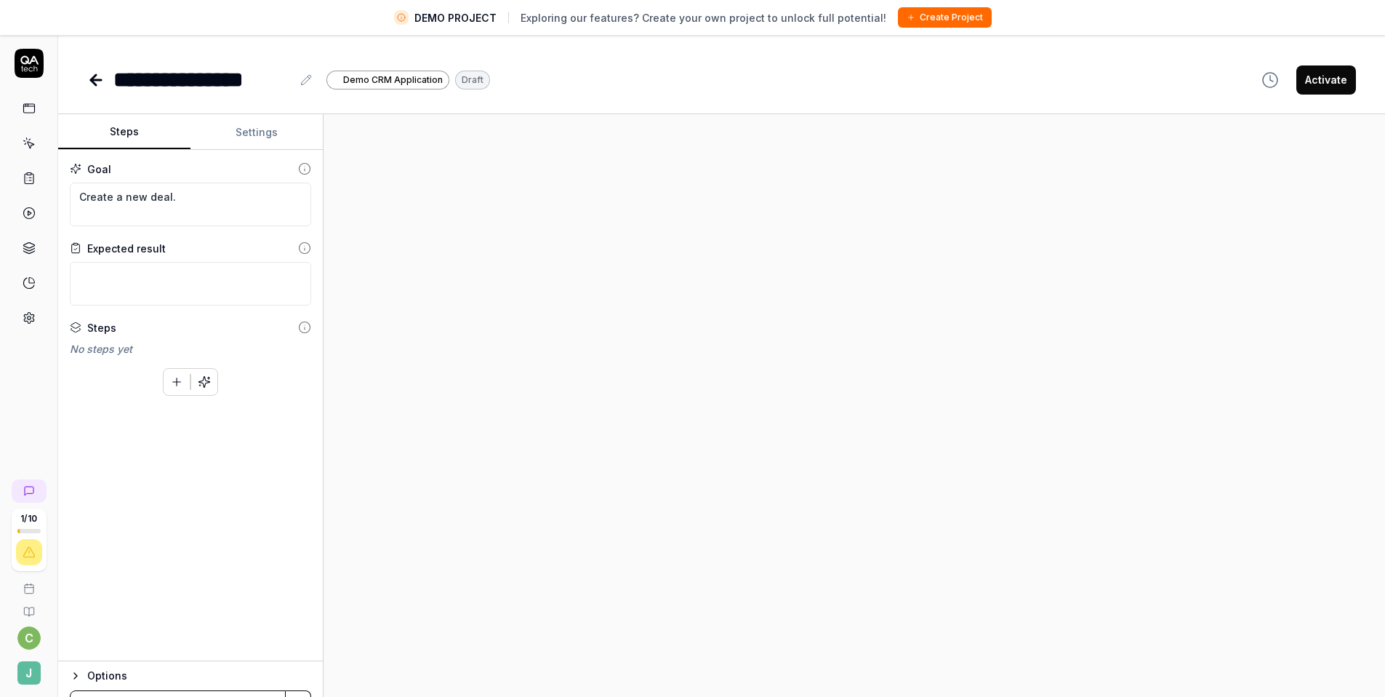
click at [517, 226] on div at bounding box center [855, 422] width 1062 height 617
click at [184, 203] on textarea "Create a new deal." at bounding box center [190, 205] width 241 height 44
click at [182, 283] on textarea at bounding box center [190, 284] width 241 height 44
click at [728, 257] on div at bounding box center [855, 422] width 1062 height 617
click at [1337, 87] on button "Activate" at bounding box center [1326, 79] width 60 height 29
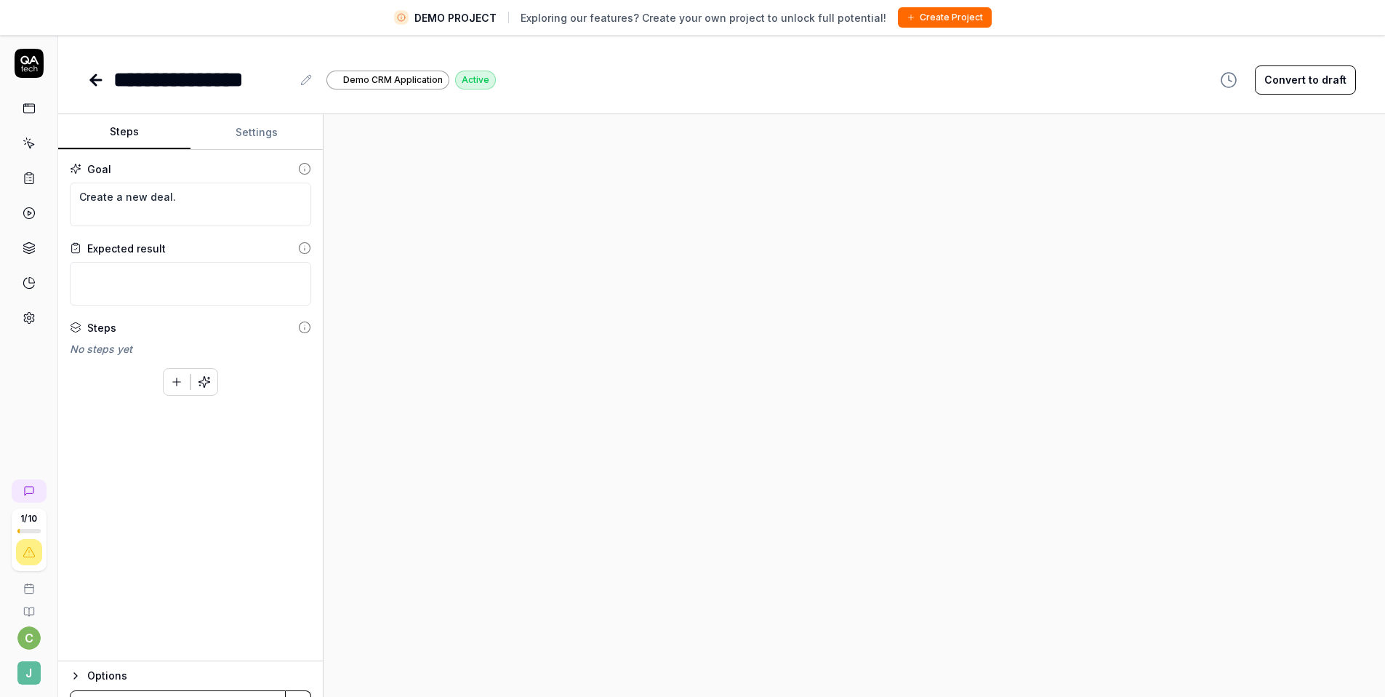
click at [1319, 86] on button "Convert to draft" at bounding box center [1305, 79] width 101 height 29
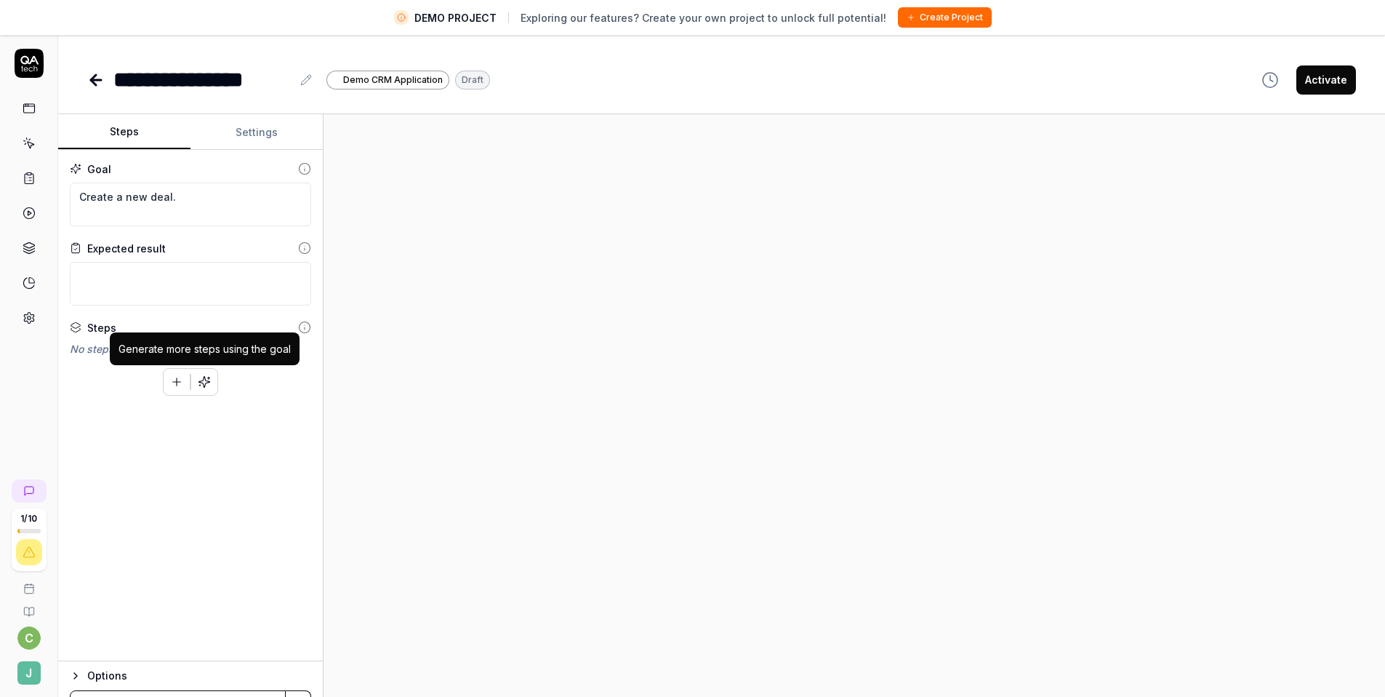
click at [204, 386] on icon "button" at bounding box center [204, 381] width 11 height 11
click at [229, 271] on textarea at bounding box center [190, 284] width 241 height 44
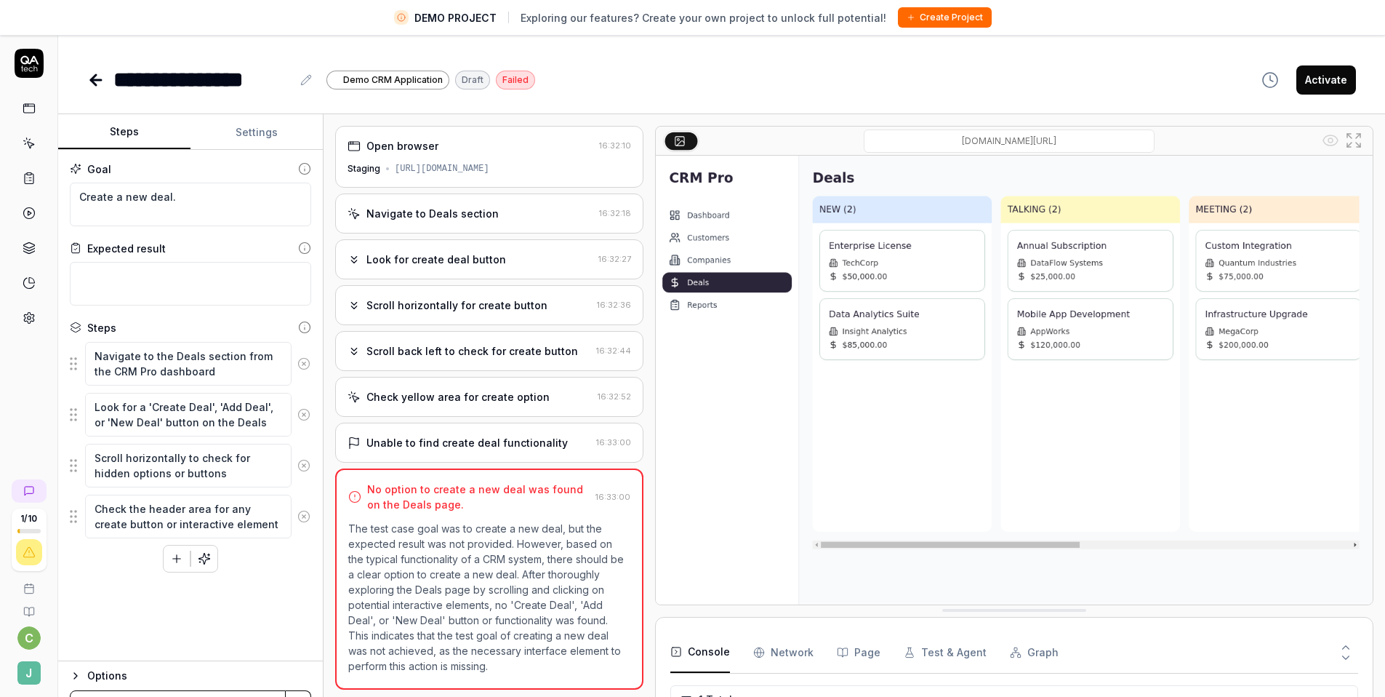
click at [470, 511] on div "No option to create a new deal was found on the Deals page." at bounding box center [478, 496] width 222 height 31
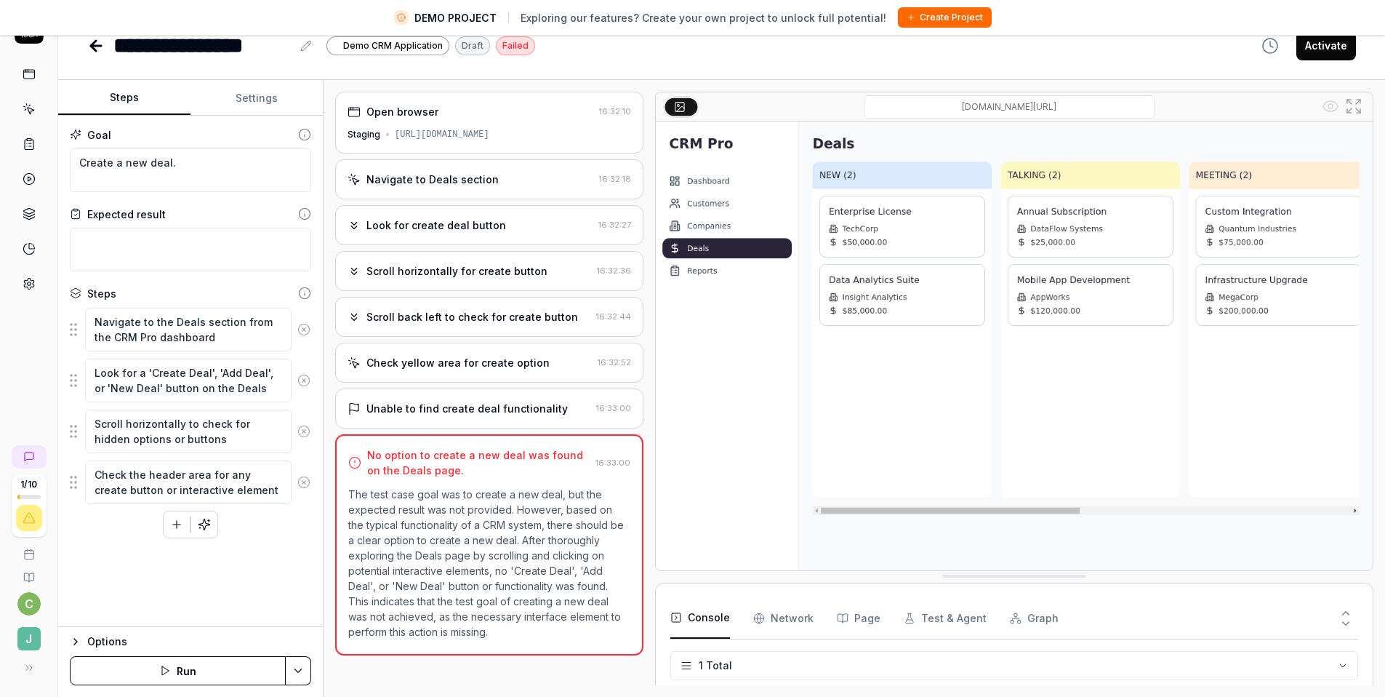
type textarea "*"
